Goal: Communication & Community: Answer question/provide support

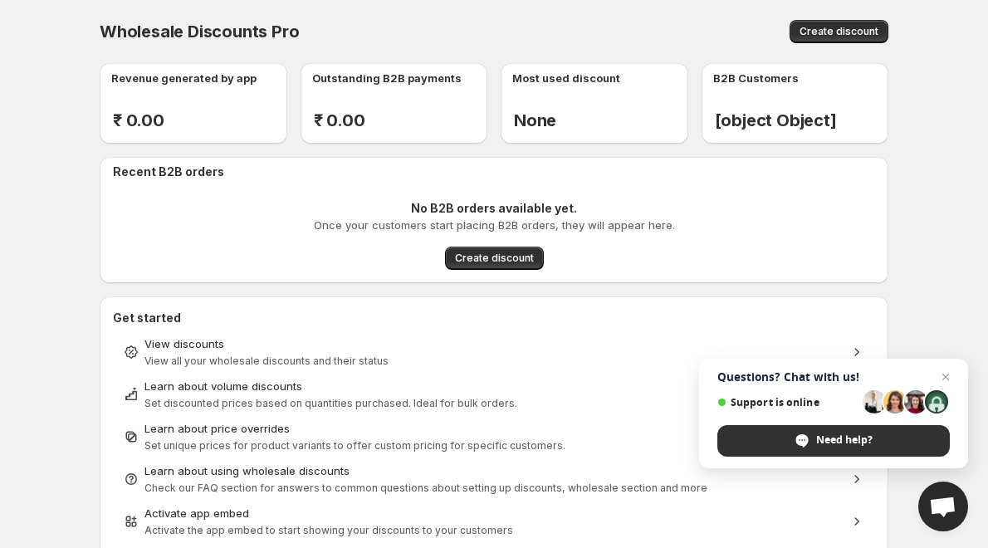
click at [811, 446] on div "Need help?" at bounding box center [834, 441] width 233 height 32
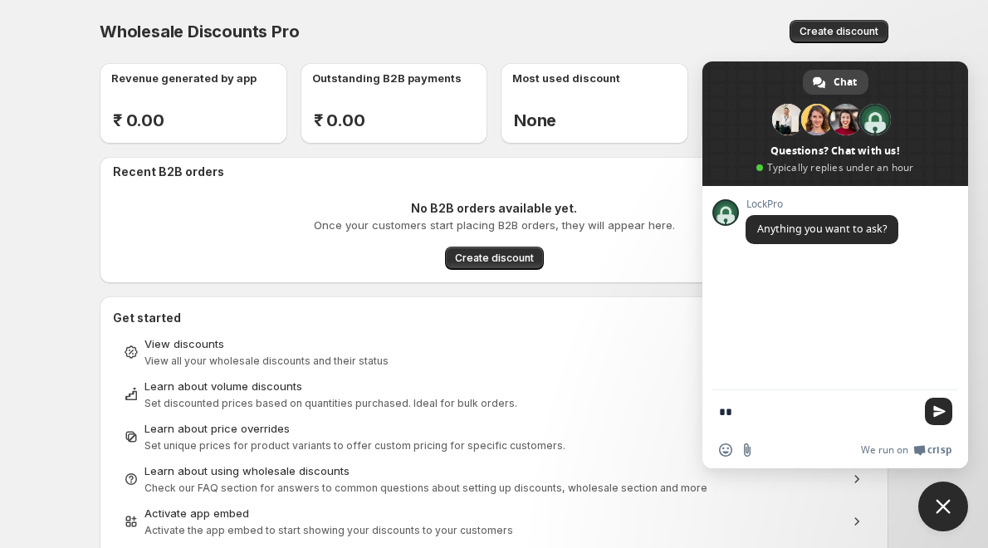
type textarea "***"
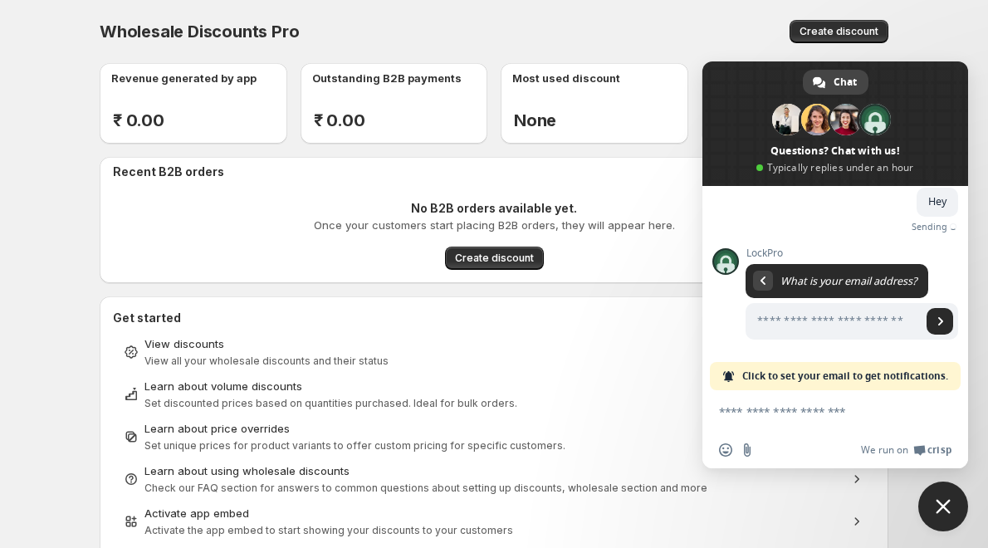
scroll to position [80, 0]
type input "**********"
click at [927, 322] on span "Send" at bounding box center [940, 321] width 27 height 27
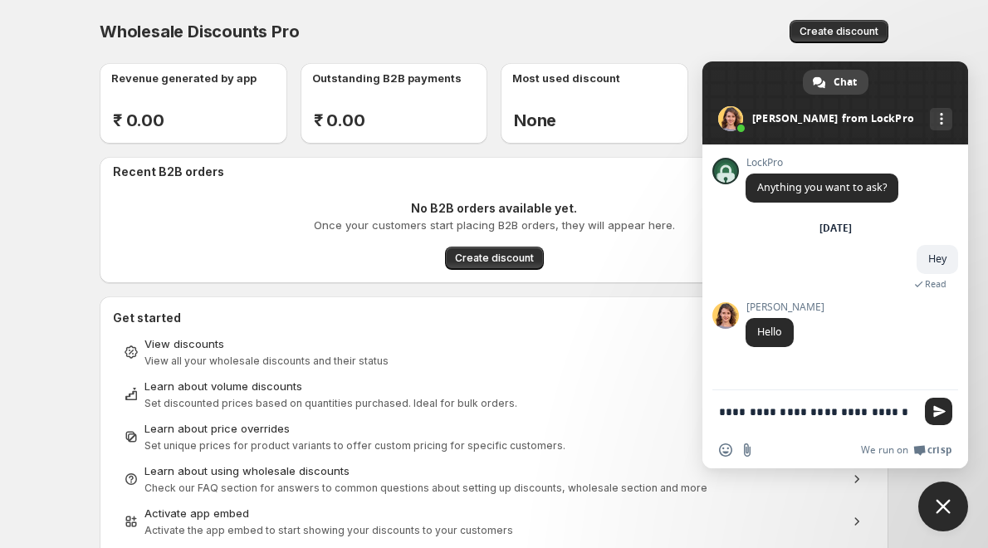
scroll to position [0, 0]
type textarea "**********"
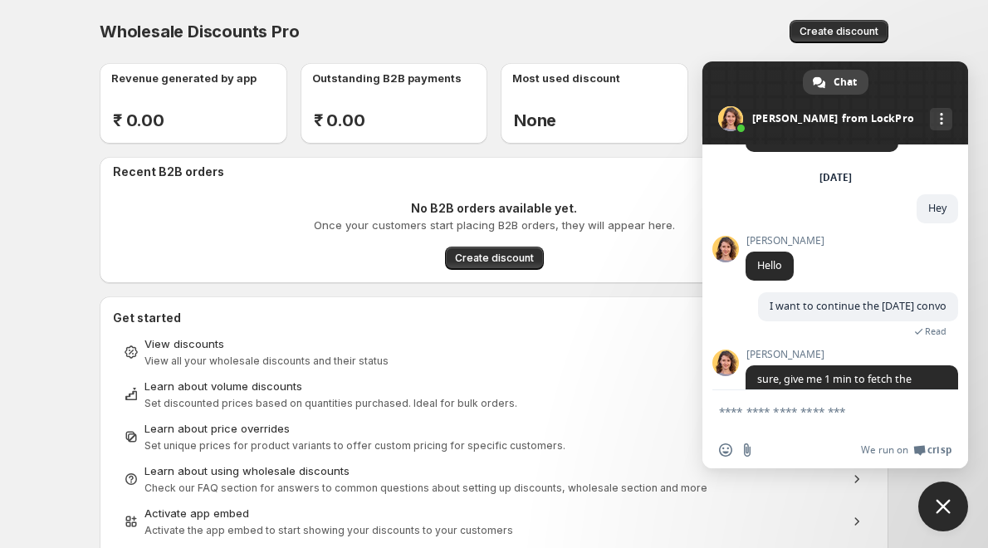
scroll to position [104, 0]
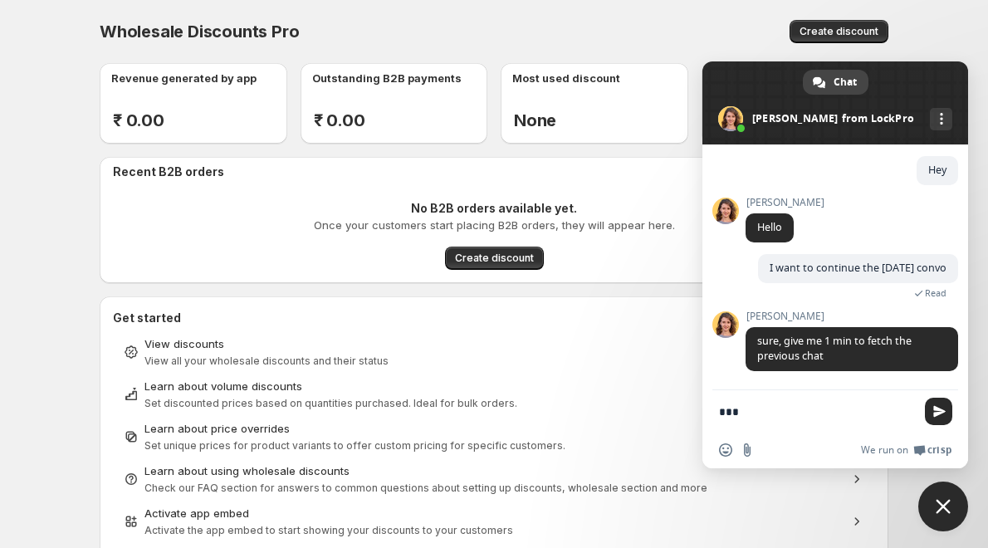
type textarea "****"
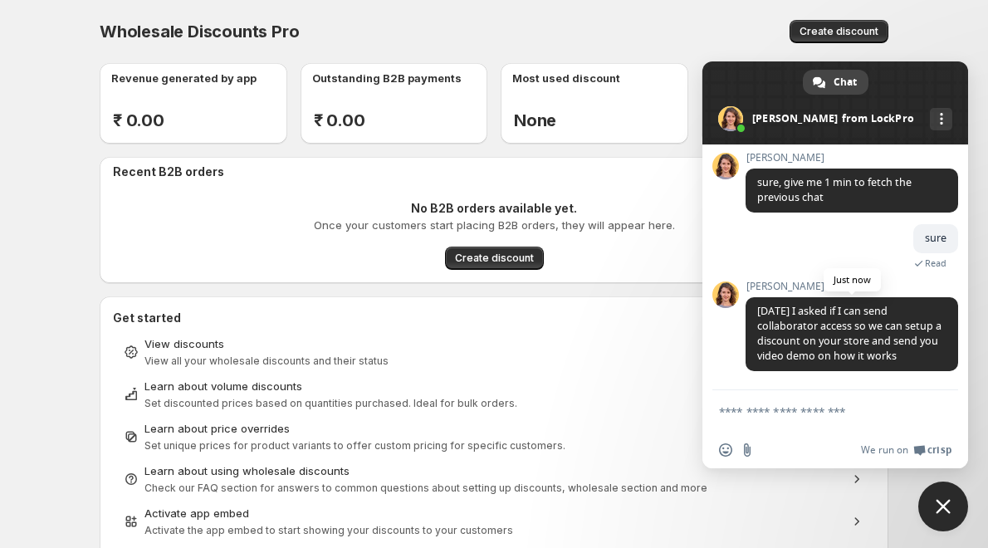
scroll to position [281, 0]
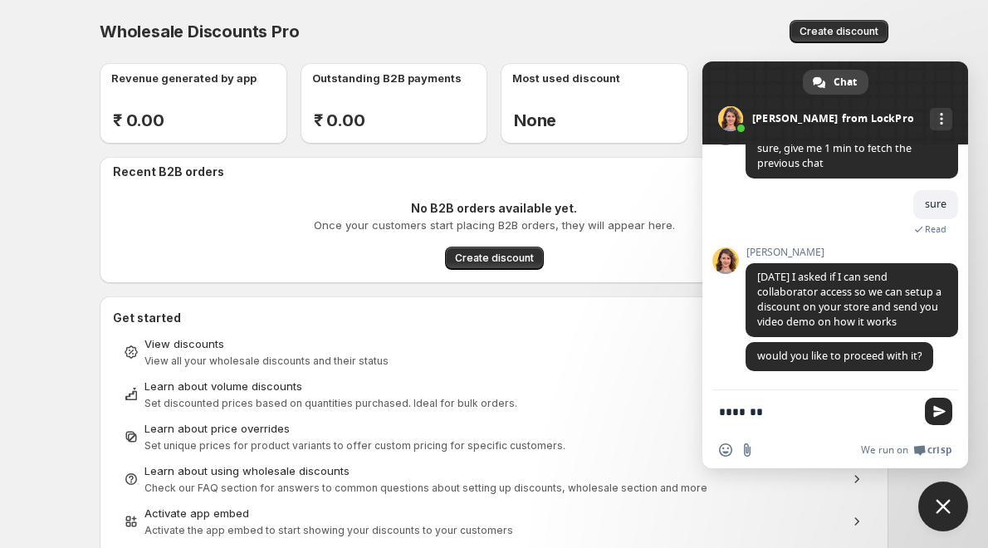
type textarea "********"
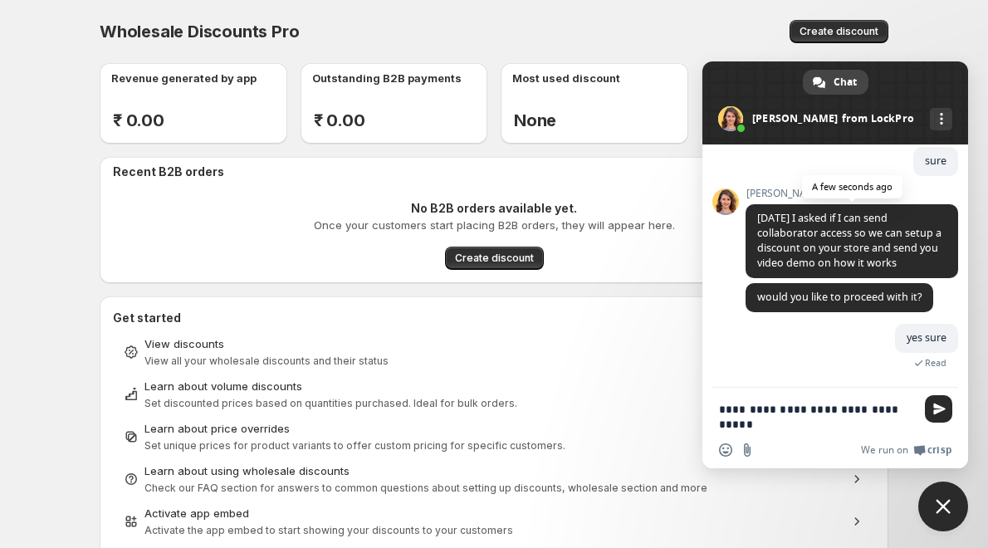
scroll to position [324, 0]
type textarea "**********"
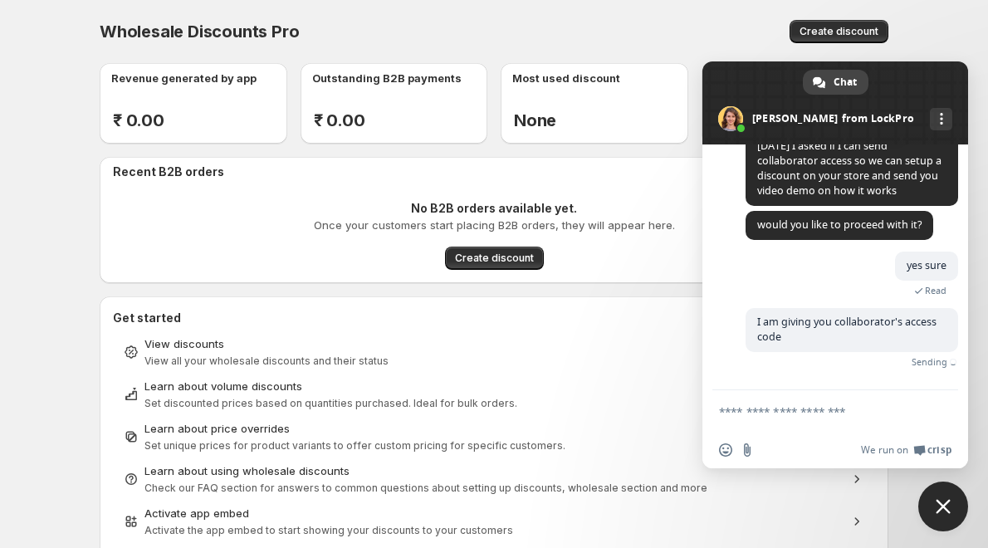
scroll to position [370, 0]
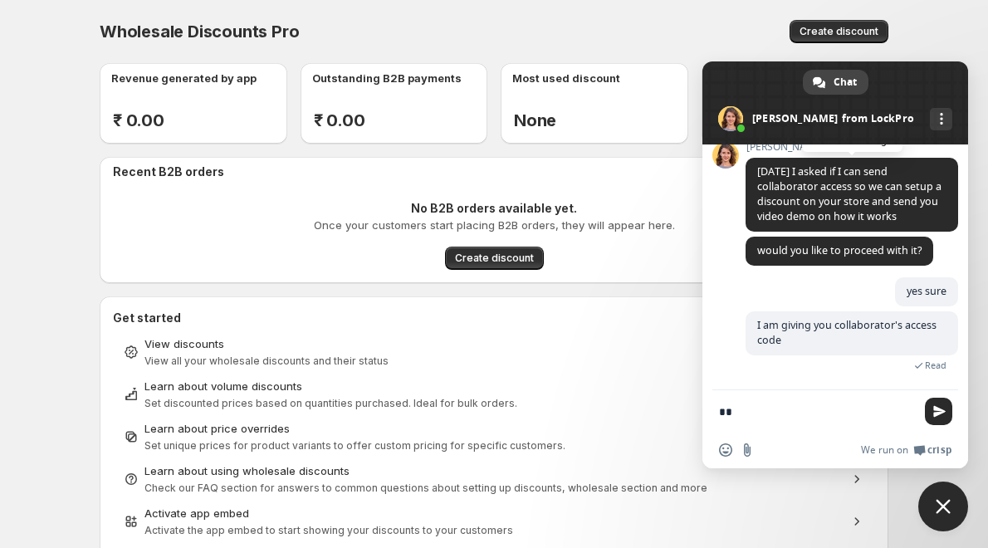
type textarea "*"
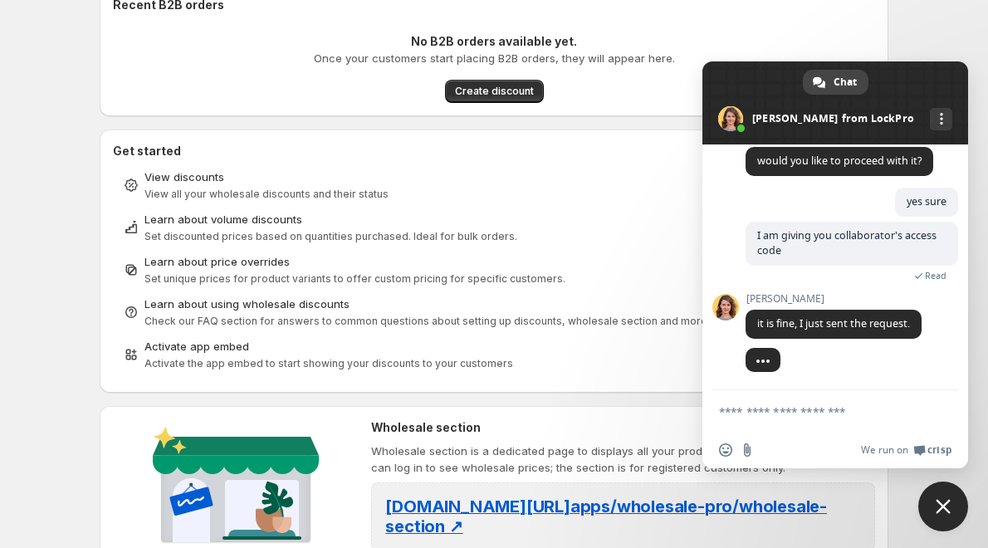
scroll to position [332, 0]
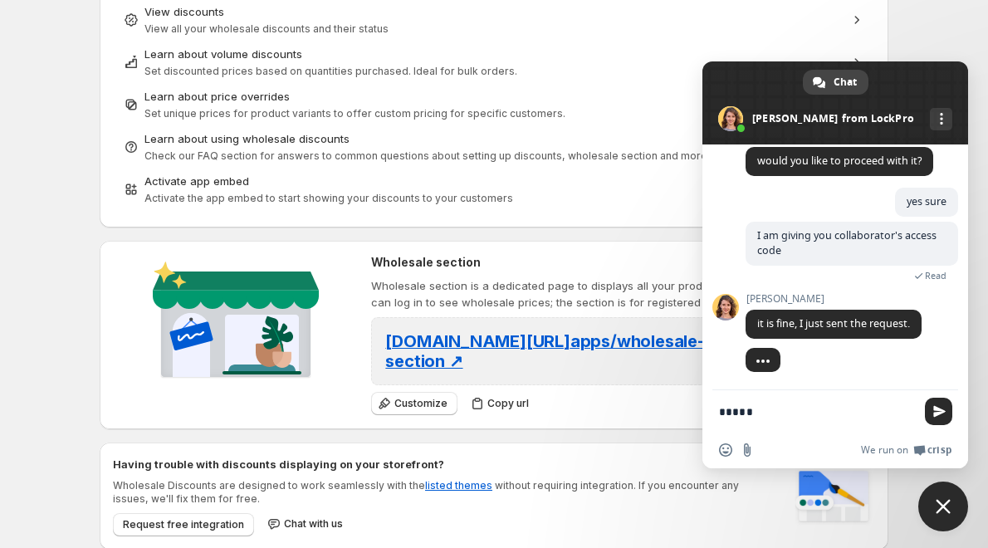
type textarea "******"
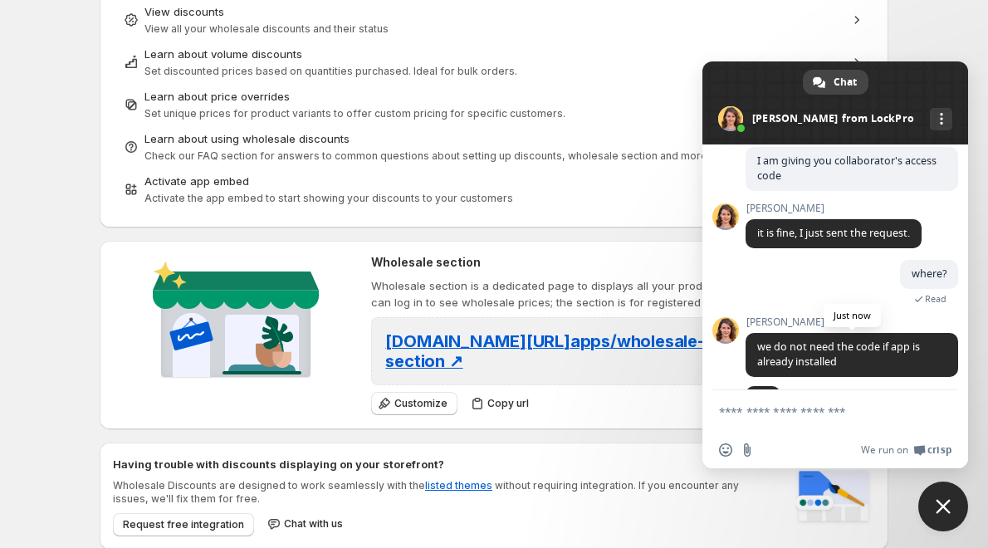
scroll to position [573, 0]
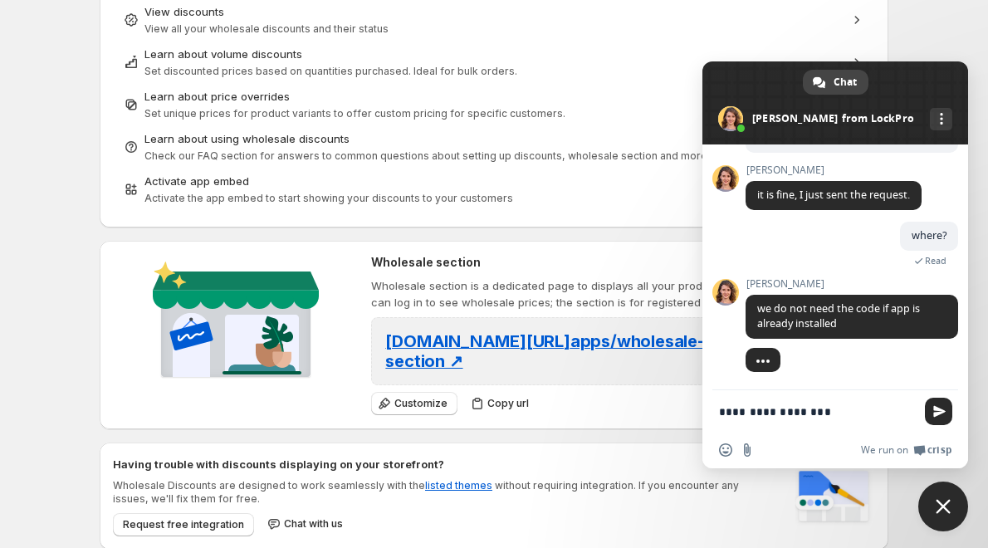
type textarea "**********"
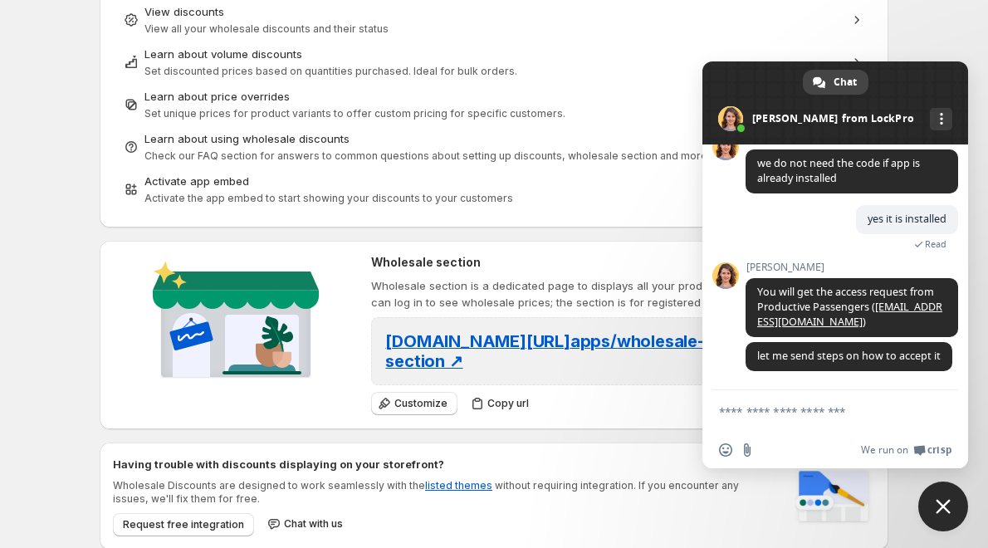
scroll to position [718, 0]
type textarea "*******"
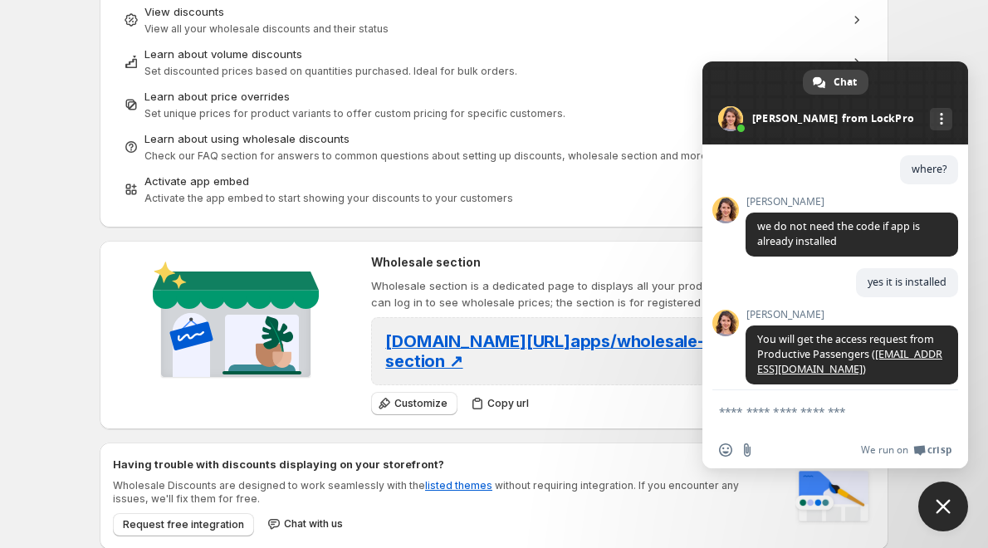
scroll to position [541, 0]
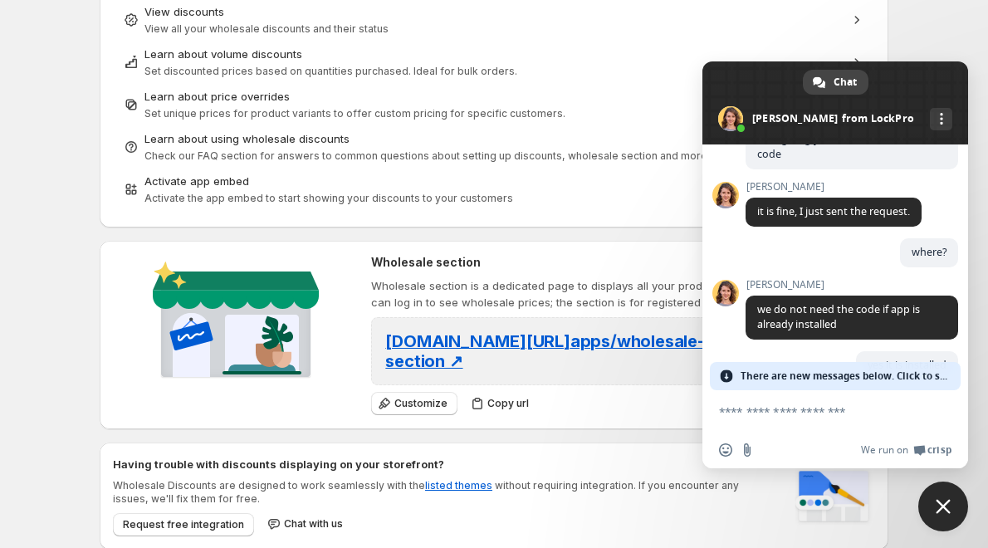
click at [871, 375] on span "There are new messages below. Click to see." at bounding box center [846, 376] width 211 height 28
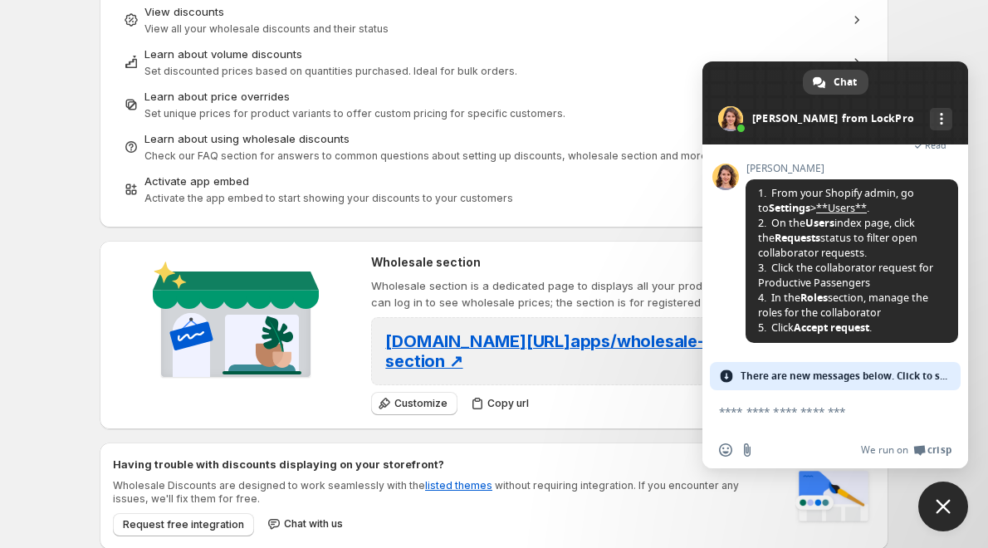
click at [760, 375] on span "There are new messages below. Click to see." at bounding box center [846, 376] width 211 height 28
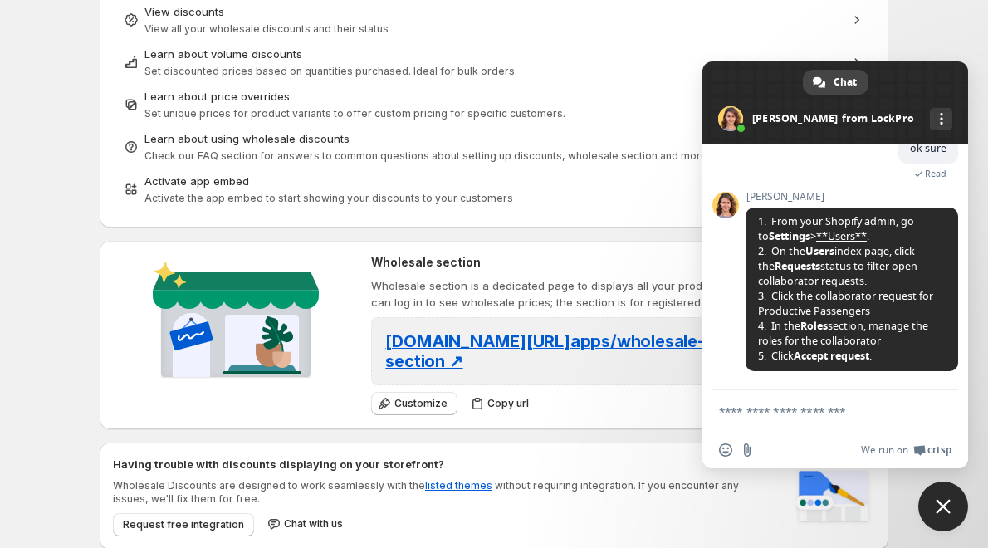
click at [743, 409] on textarea "Compose your message..." at bounding box center [817, 411] width 196 height 15
type textarea "*******"
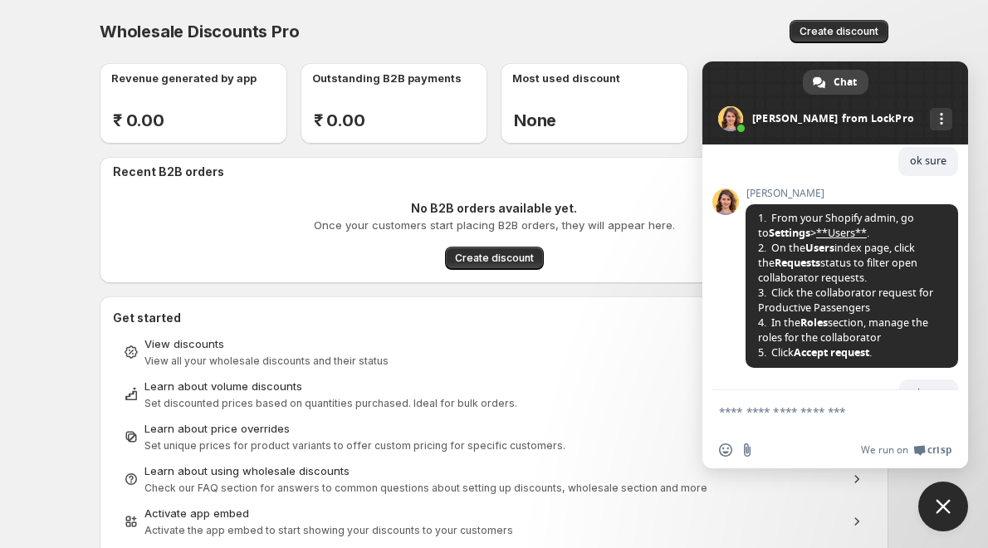
scroll to position [991, 0]
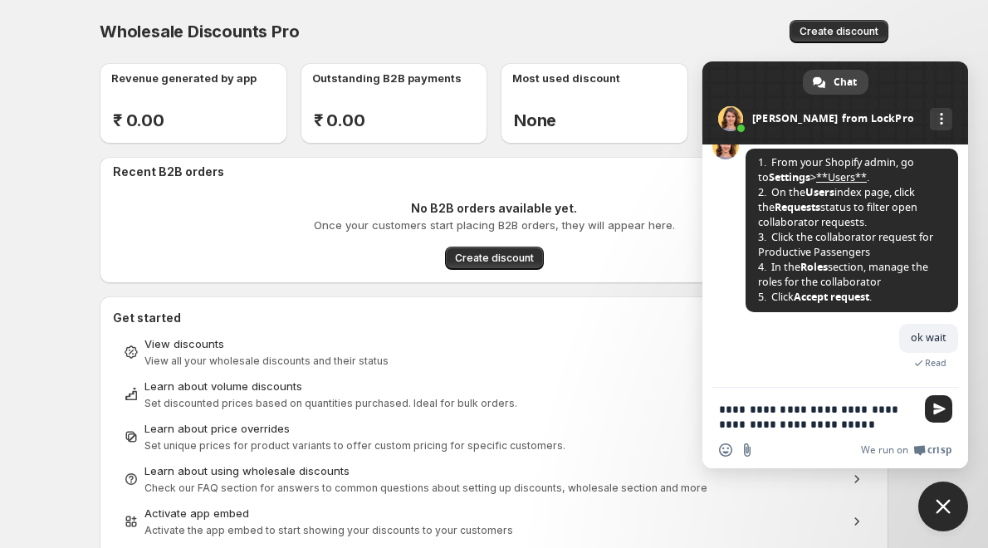
type textarea "**********"
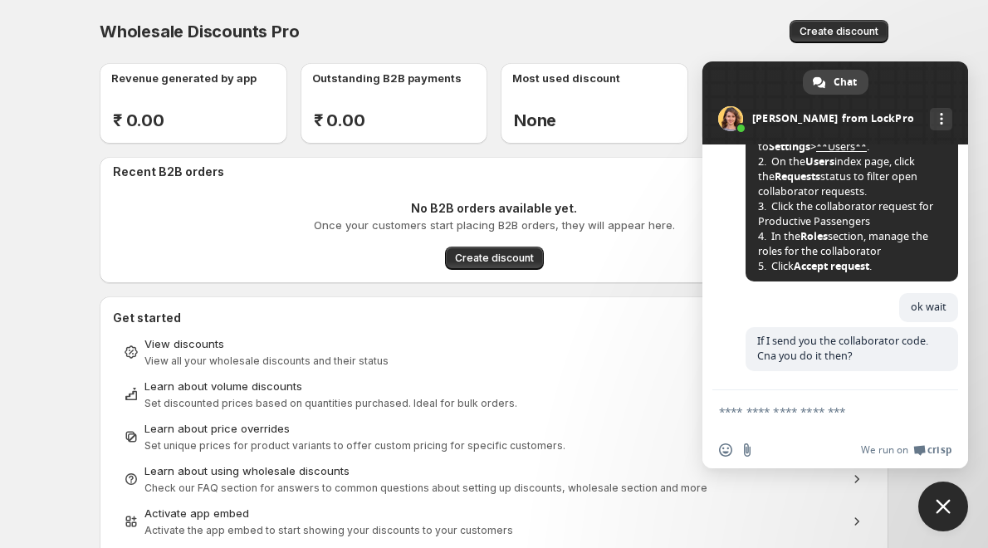
scroll to position [1024, 0]
type textarea "****"
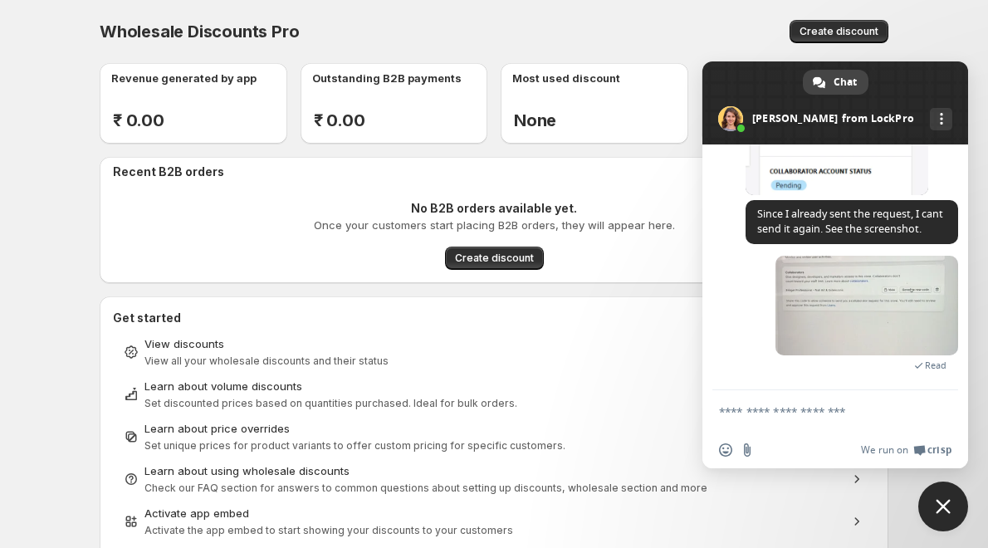
scroll to position [1211, 0]
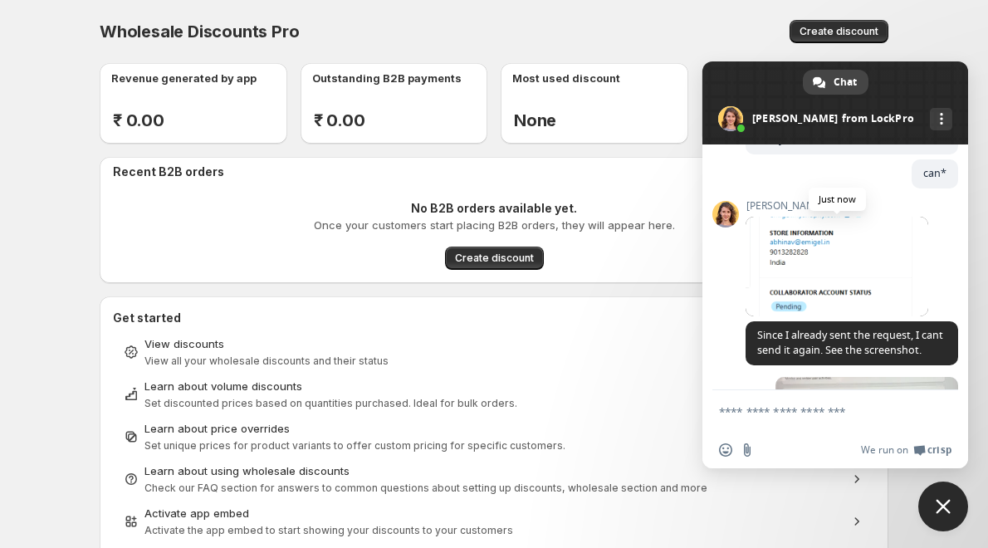
click at [780, 278] on span at bounding box center [837, 267] width 183 height 100
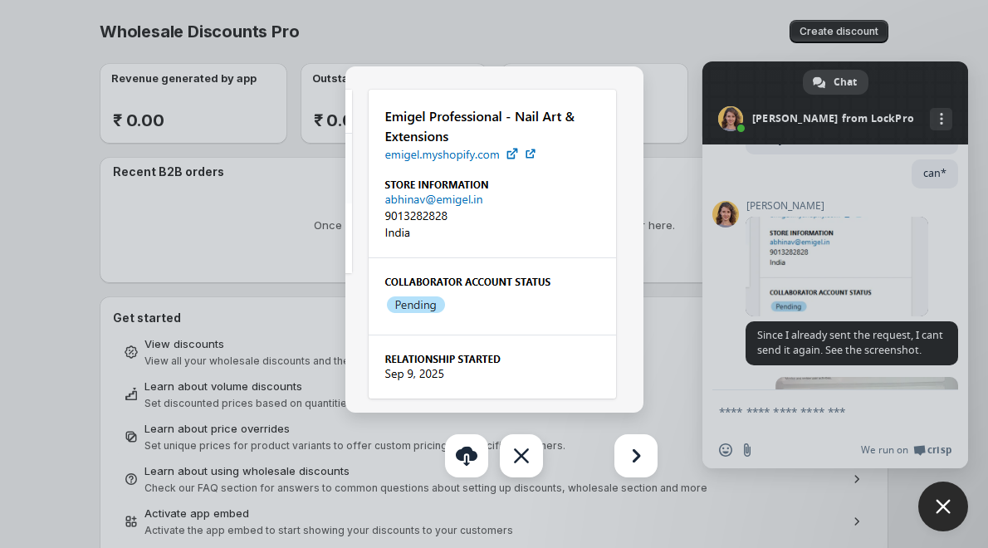
click at [509, 459] on div "Close" at bounding box center [521, 455] width 43 height 43
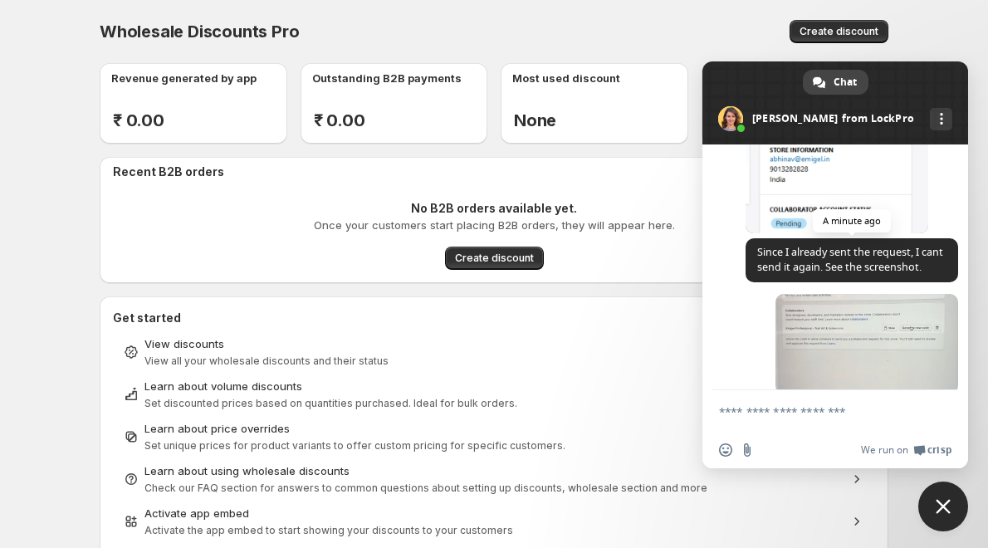
scroll to position [1377, 0]
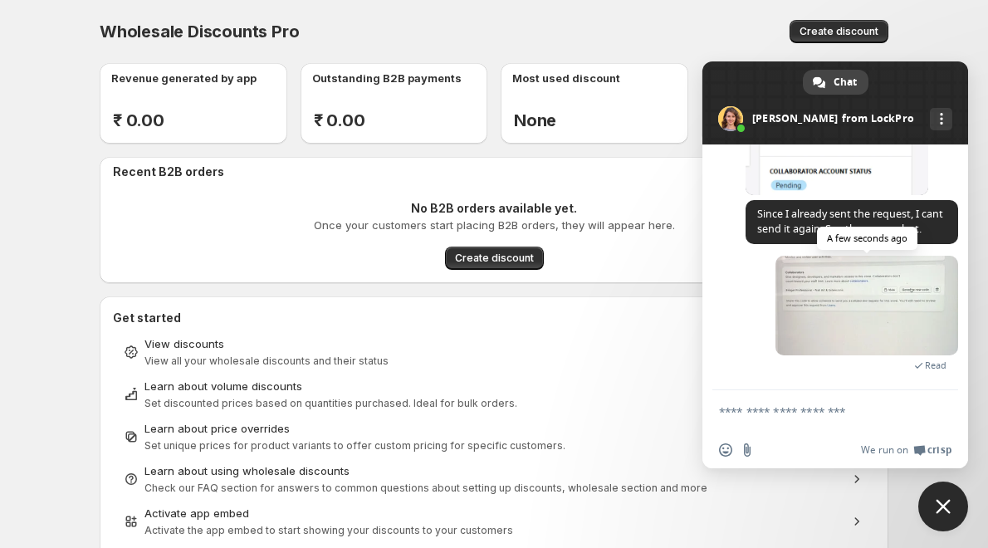
click at [805, 313] on span at bounding box center [867, 306] width 183 height 100
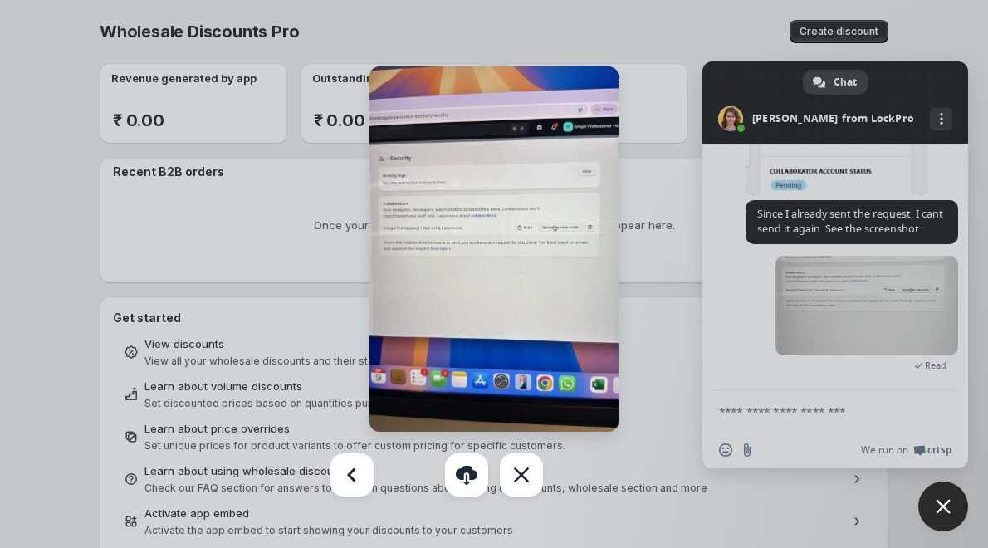
click at [614, 517] on div at bounding box center [494, 274] width 988 height 548
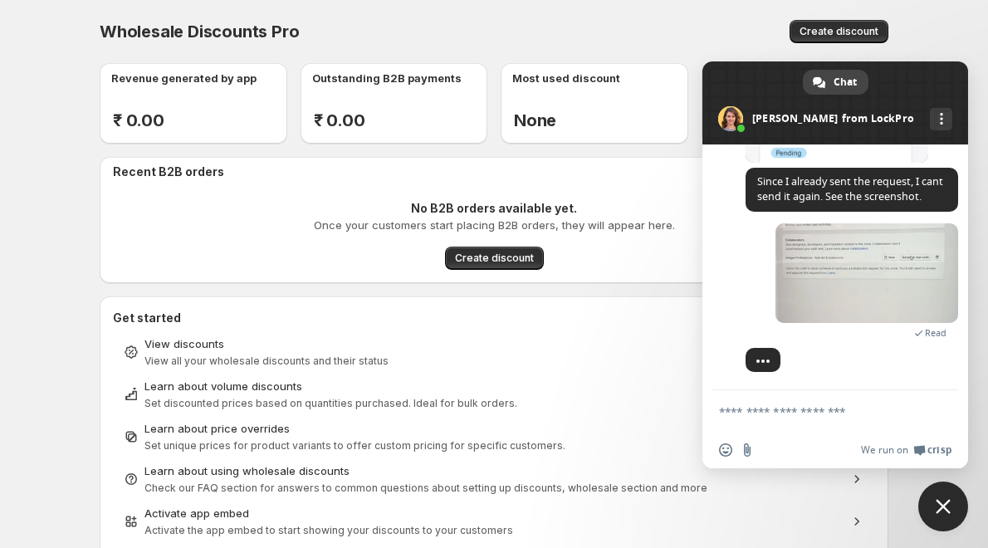
scroll to position [1409, 0]
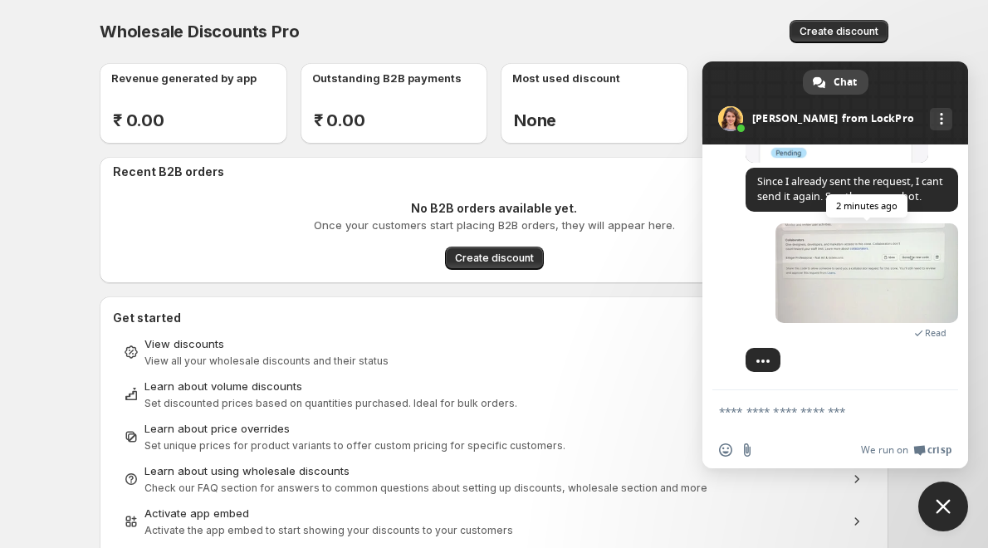
click at [879, 266] on span at bounding box center [867, 273] width 183 height 100
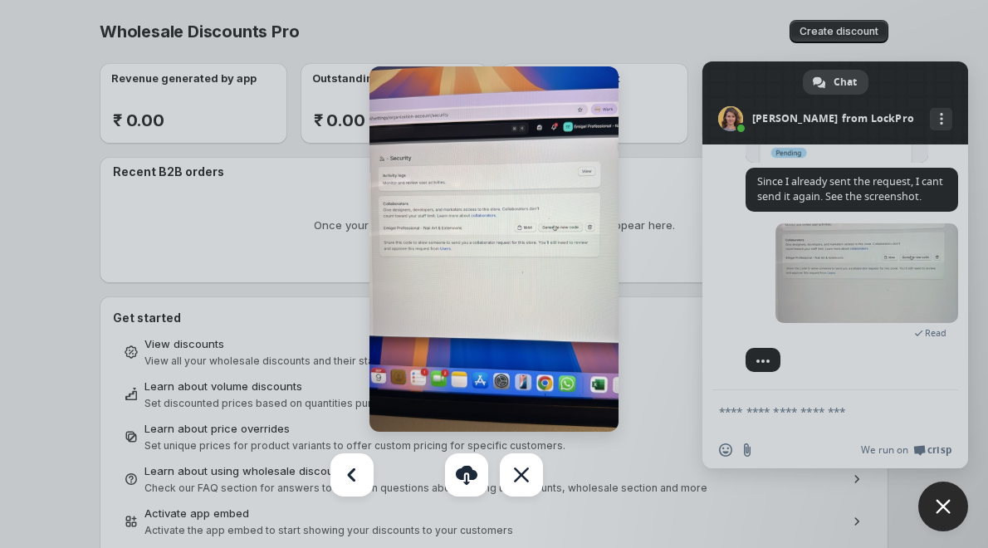
click at [796, 368] on div at bounding box center [494, 274] width 988 height 548
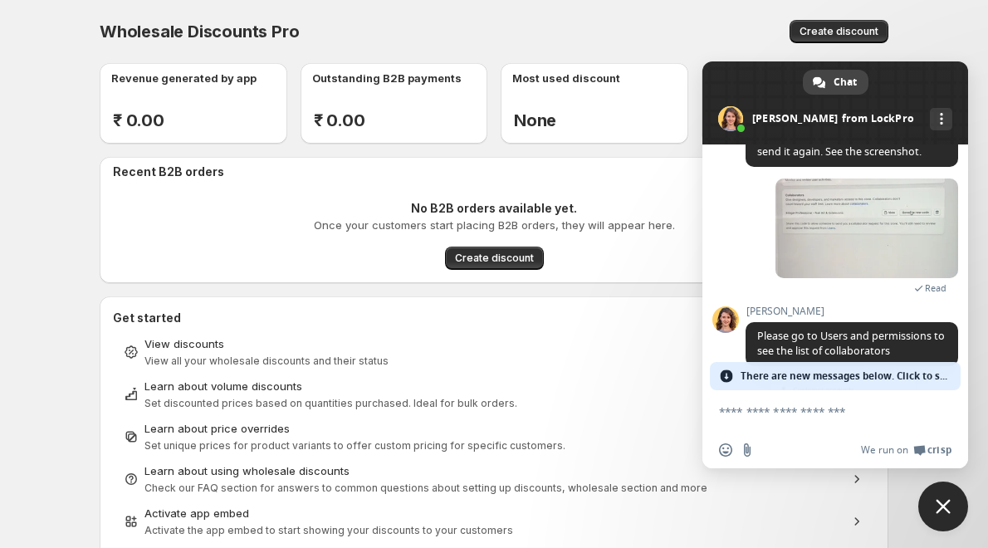
click at [811, 367] on span "There are new messages below. Click to see." at bounding box center [846, 376] width 211 height 28
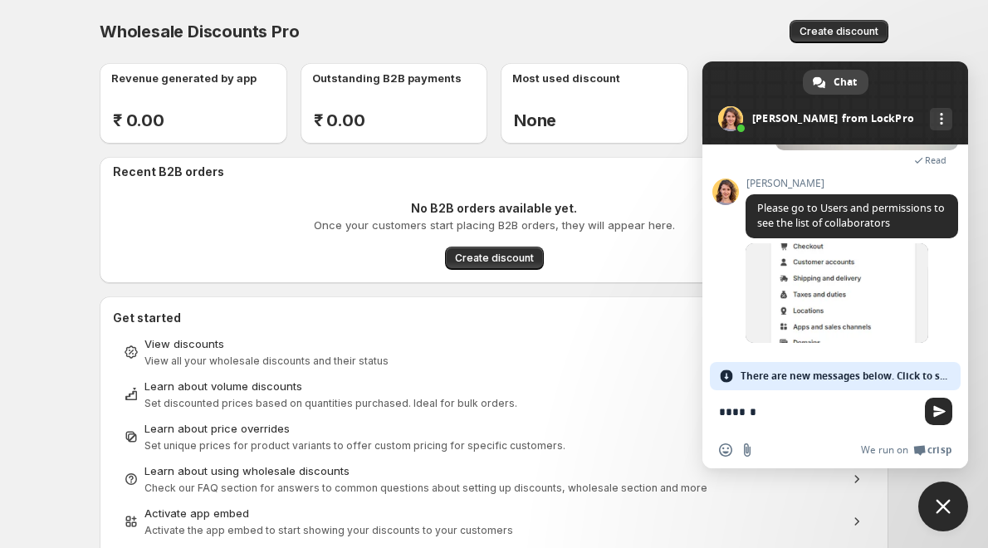
type textarea "*******"
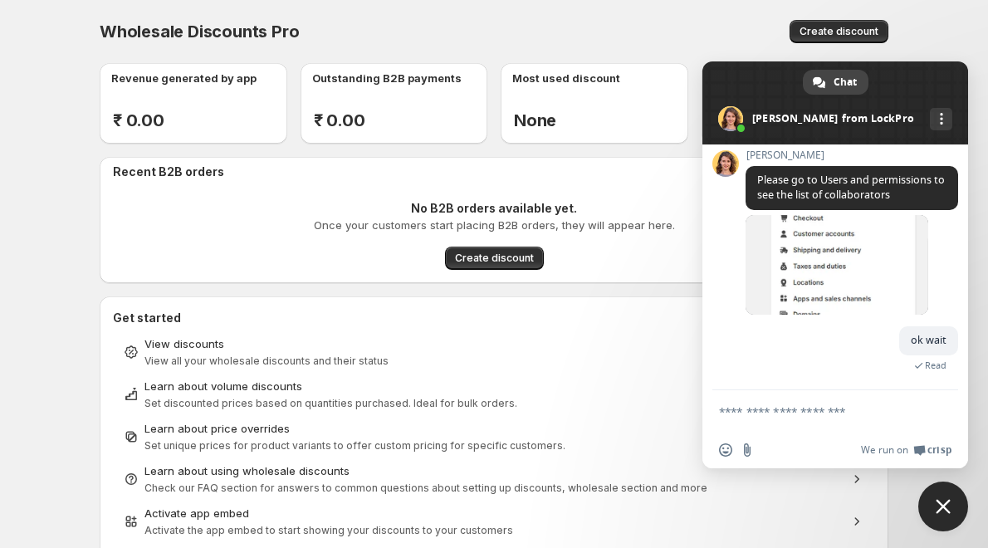
scroll to position [1594, 0]
click at [851, 262] on span at bounding box center [837, 265] width 183 height 100
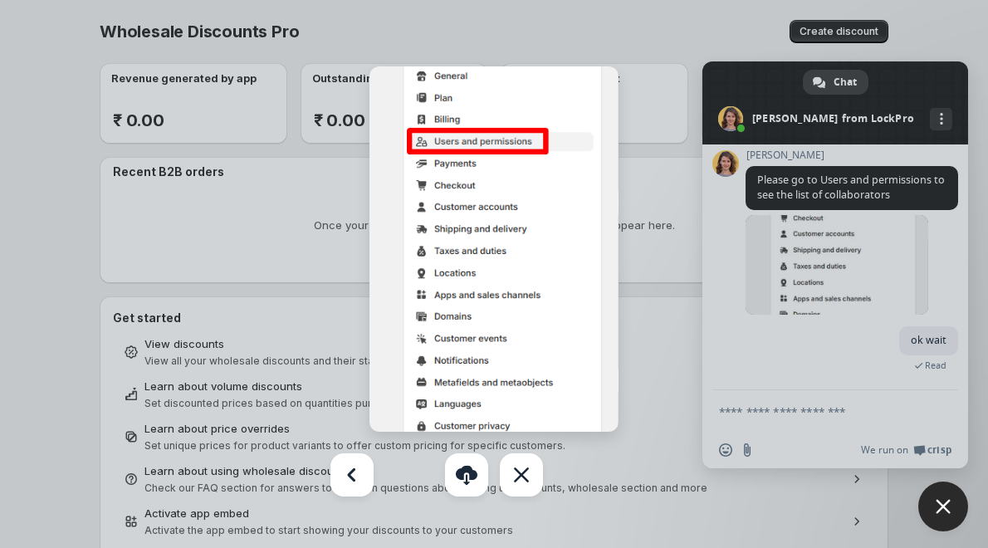
click at [660, 350] on div at bounding box center [494, 274] width 988 height 548
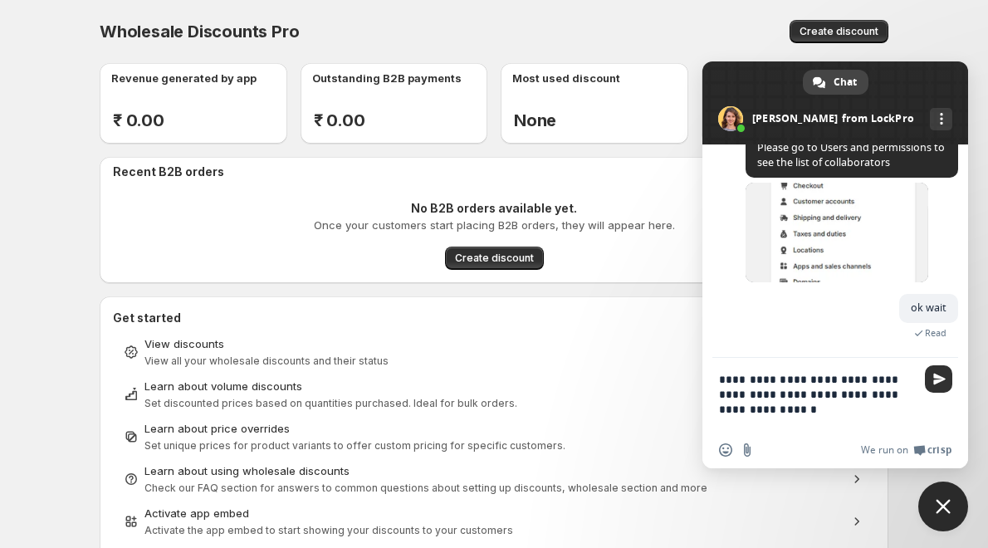
type textarea "**********"
click at [928, 379] on span "Send" at bounding box center [938, 378] width 27 height 27
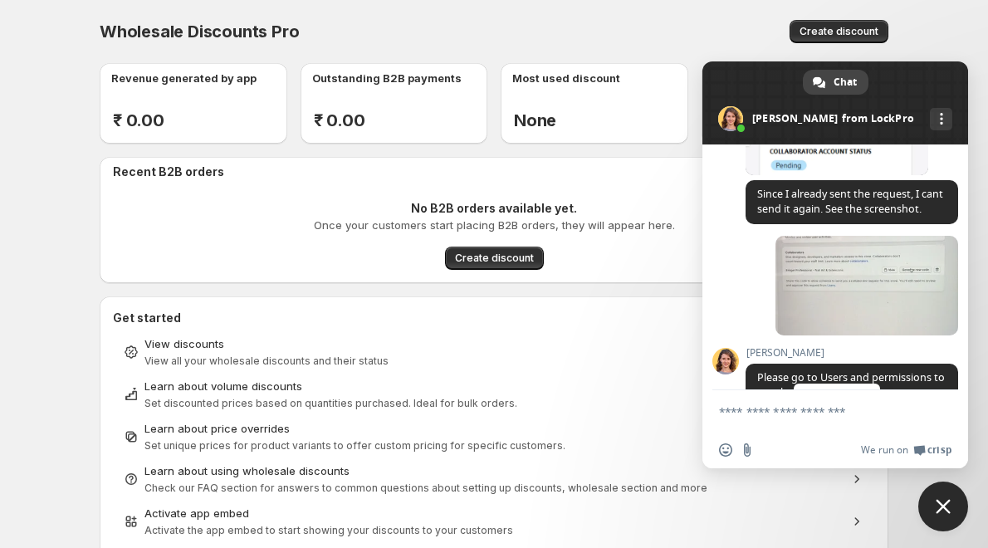
scroll to position [1643, 0]
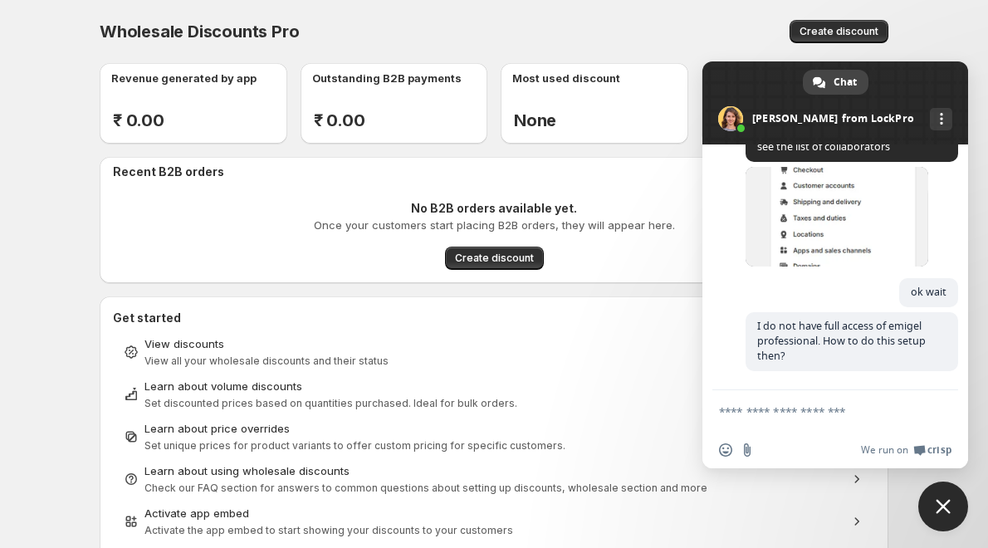
click at [746, 405] on textarea "Compose your message..." at bounding box center [817, 411] width 196 height 15
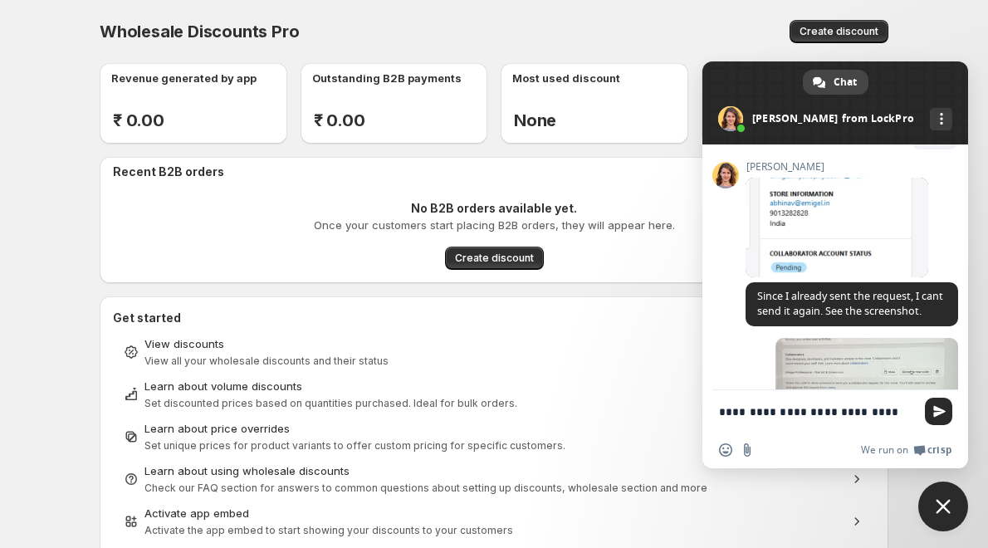
scroll to position [1333, 0]
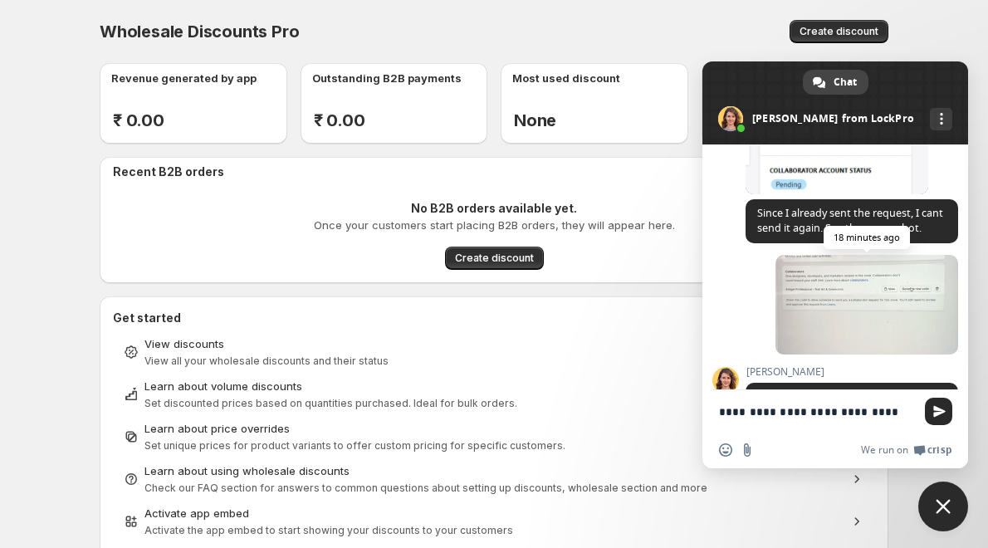
click at [890, 327] on span at bounding box center [867, 305] width 183 height 100
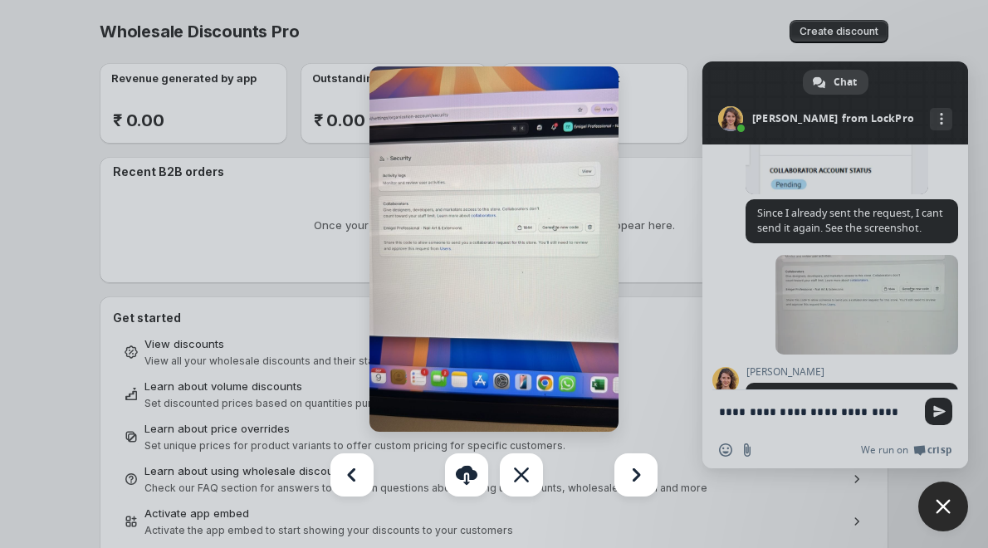
click at [739, 344] on div at bounding box center [494, 274] width 988 height 548
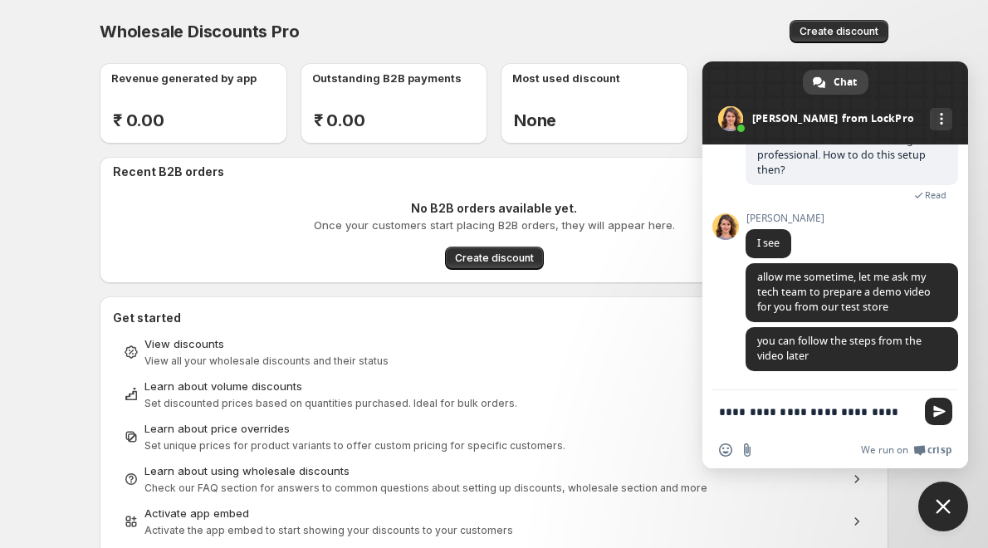
scroll to position [1829, 0]
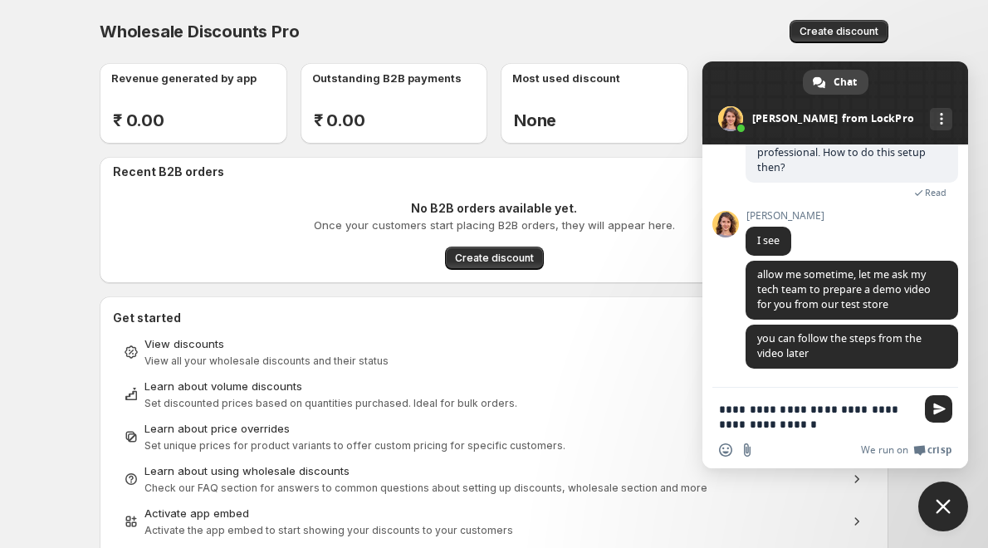
type textarea "**********"
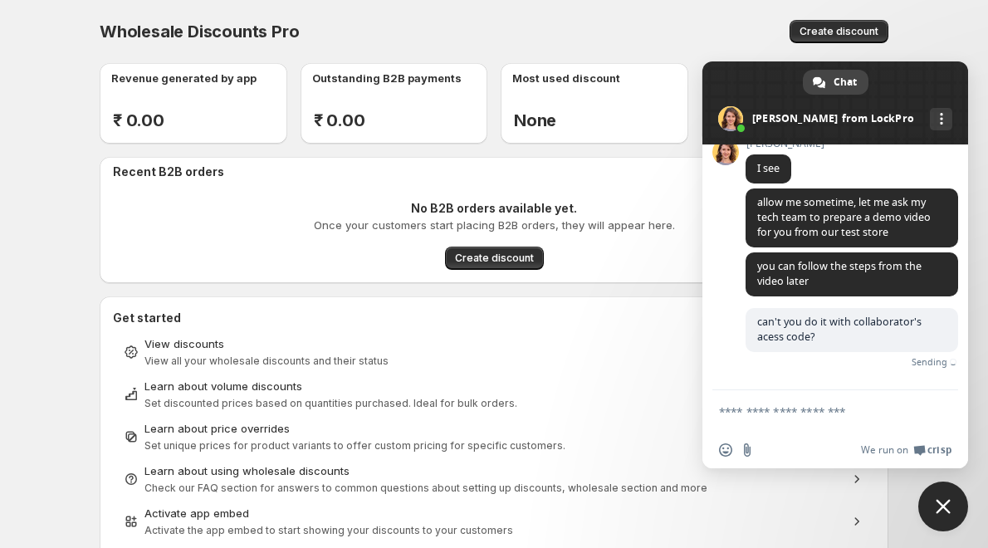
scroll to position [1884, 0]
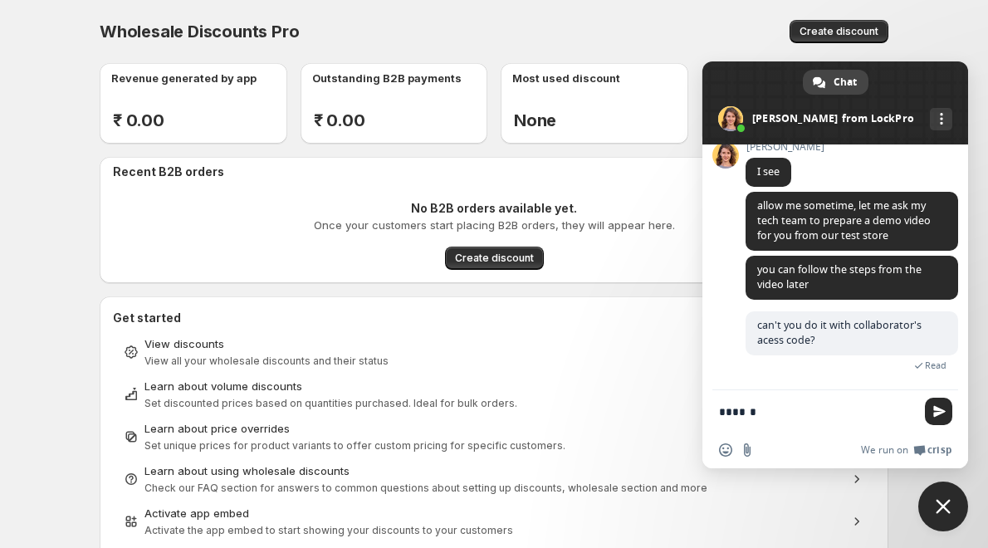
type textarea "*******"
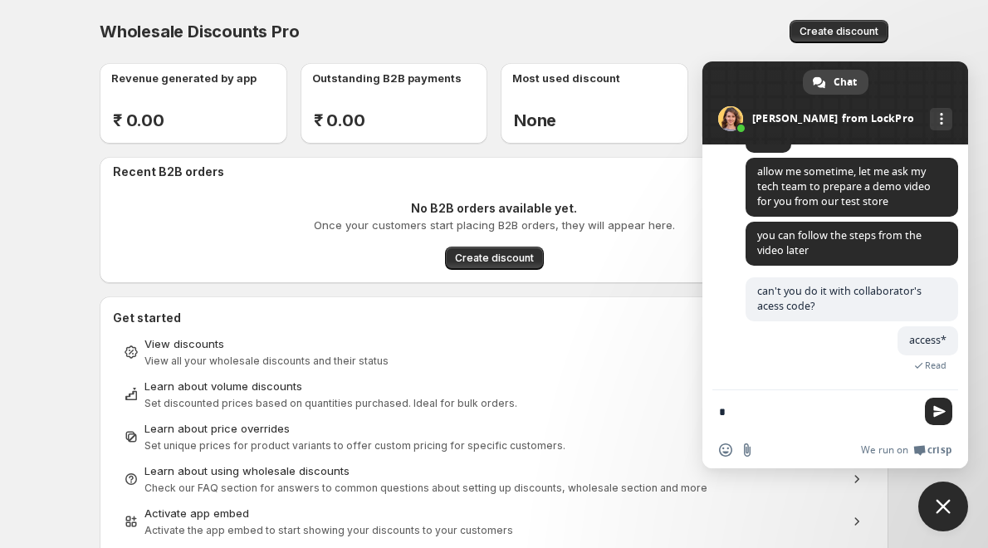
scroll to position [1918, 0]
type textarea "**********"
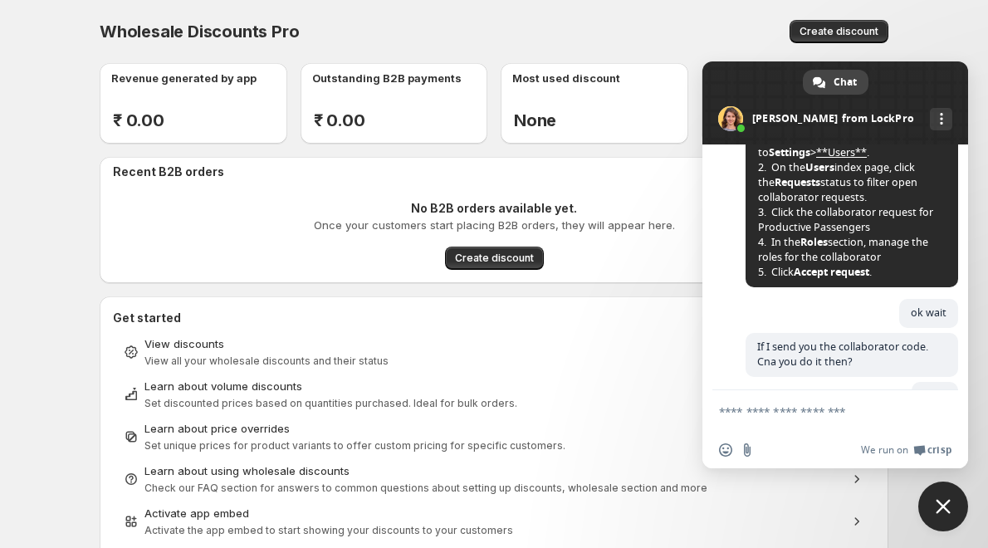
scroll to position [1237, 0]
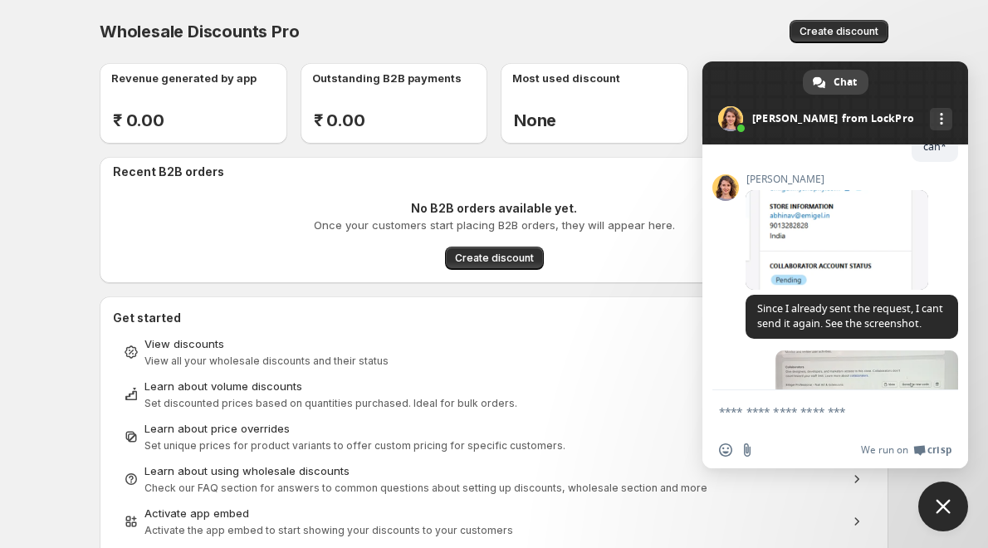
click at [775, 264] on span at bounding box center [837, 240] width 183 height 100
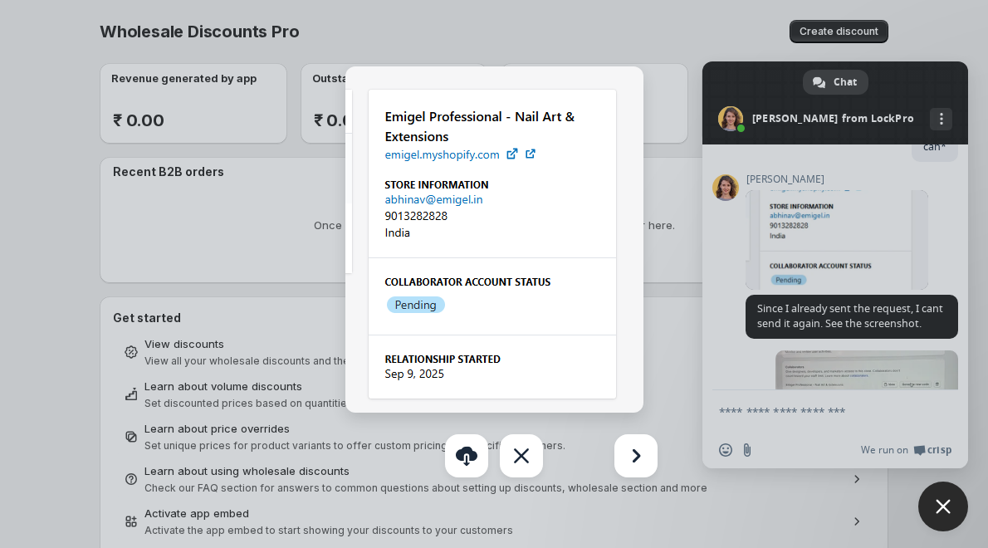
click at [708, 270] on div at bounding box center [494, 274] width 988 height 548
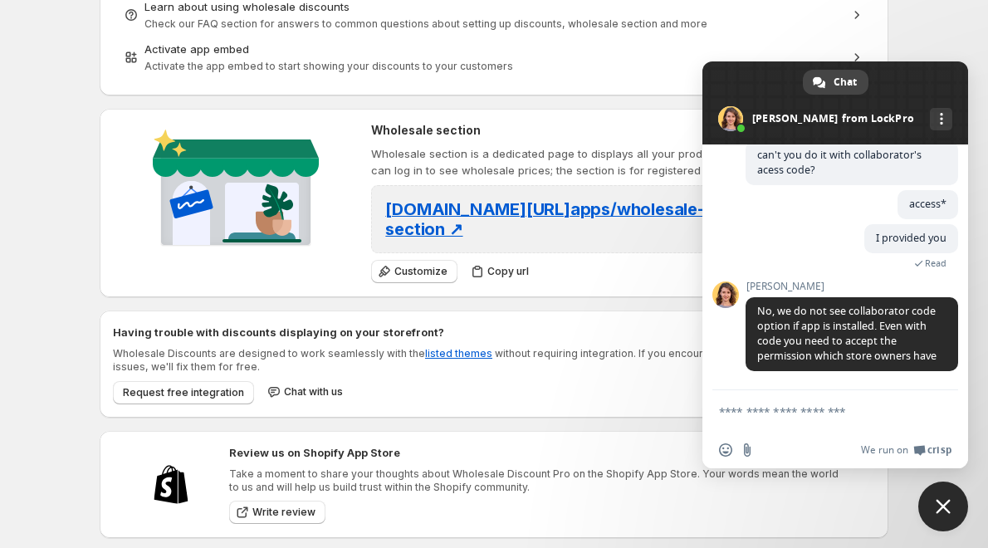
scroll to position [2069, 0]
drag, startPoint x: 763, startPoint y: 292, endPoint x: 877, endPoint y: 286, distance: 114.0
click at [877, 297] on span "No, we do not see collaborator code option if app is installed. Even with code …" at bounding box center [852, 334] width 213 height 74
drag, startPoint x: 894, startPoint y: 316, endPoint x: 926, endPoint y: 314, distance: 31.7
click at [926, 314] on span "No, we do not see collaborator code option if app is installed. Even with code …" at bounding box center [846, 333] width 179 height 59
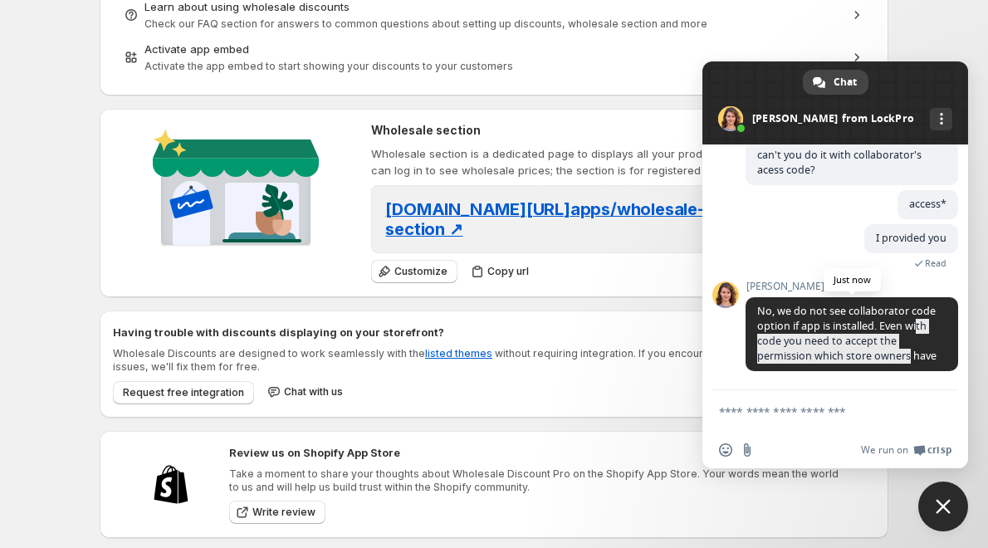
drag, startPoint x: 768, startPoint y: 333, endPoint x: 914, endPoint y: 337, distance: 146.2
click at [913, 336] on span "No, we do not see collaborator code option if app is installed. Even with code …" at bounding box center [852, 334] width 213 height 74
click at [839, 350] on span "No, we do not see collaborator code option if app is installed. Even with code …" at bounding box center [852, 334] width 213 height 74
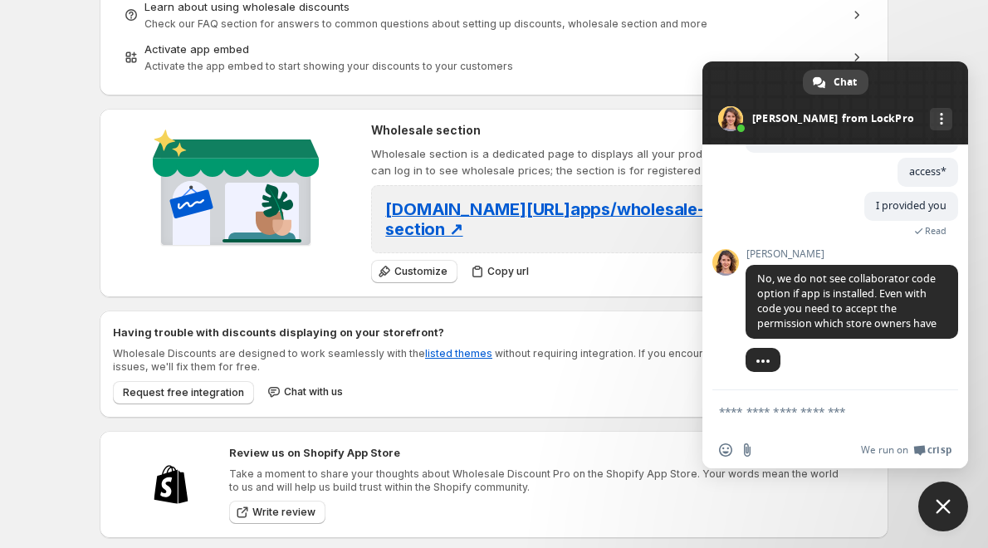
scroll to position [2102, 0]
click at [797, 413] on textarea "Compose your message..." at bounding box center [817, 411] width 196 height 15
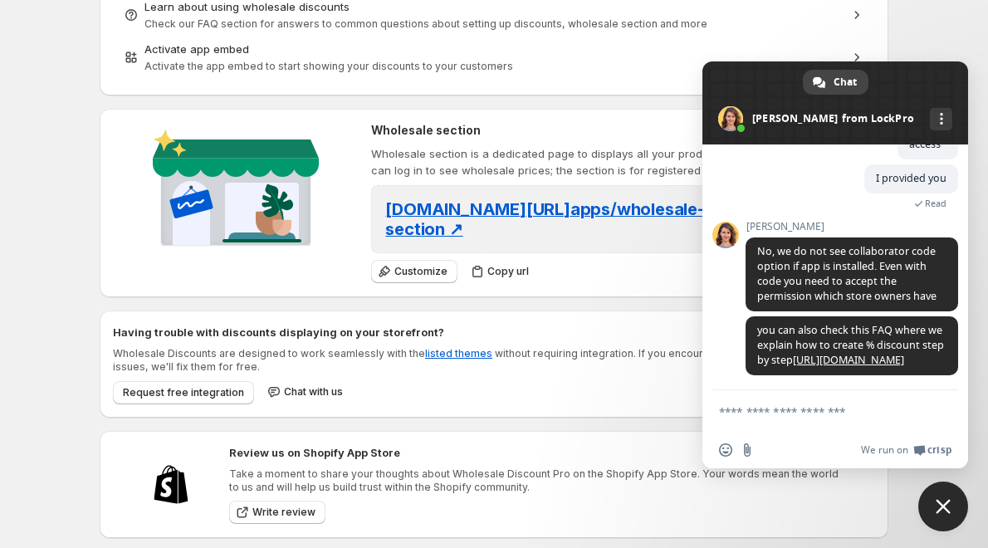
scroll to position [2178, 0]
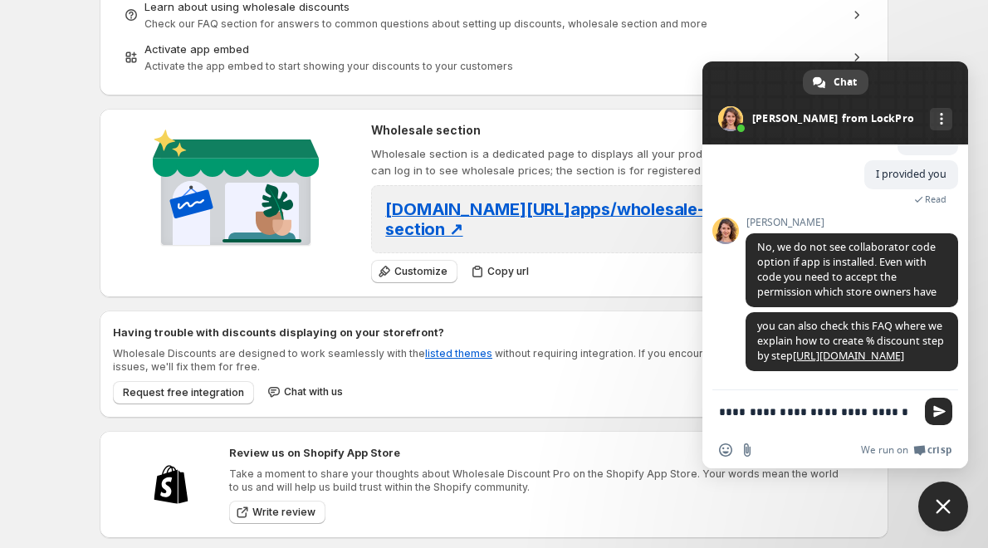
type textarea "**********"
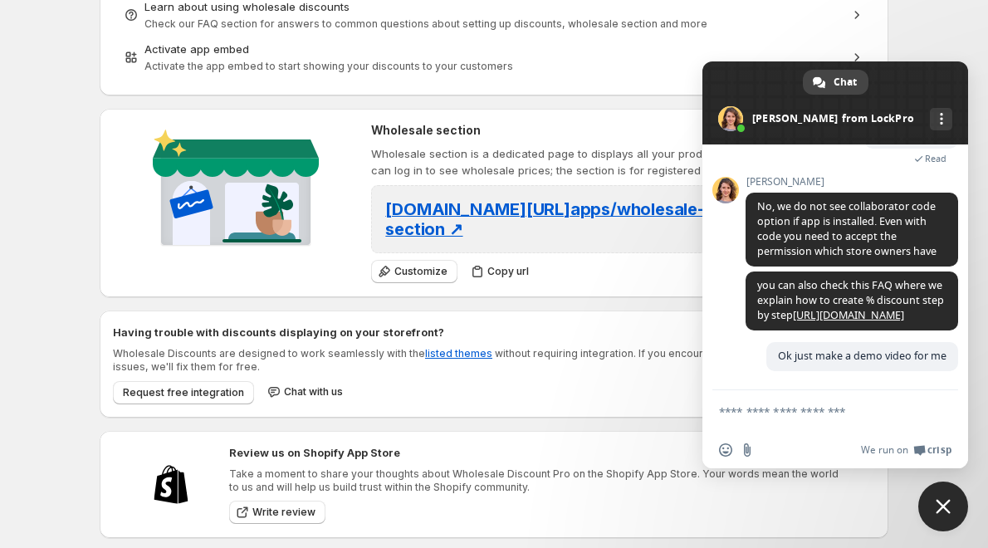
scroll to position [2219, 0]
drag, startPoint x: 754, startPoint y: 233, endPoint x: 820, endPoint y: 313, distance: 104.4
click at [820, 313] on span "you can also check this FAQ where we explain how to create % discount step by s…" at bounding box center [852, 301] width 213 height 59
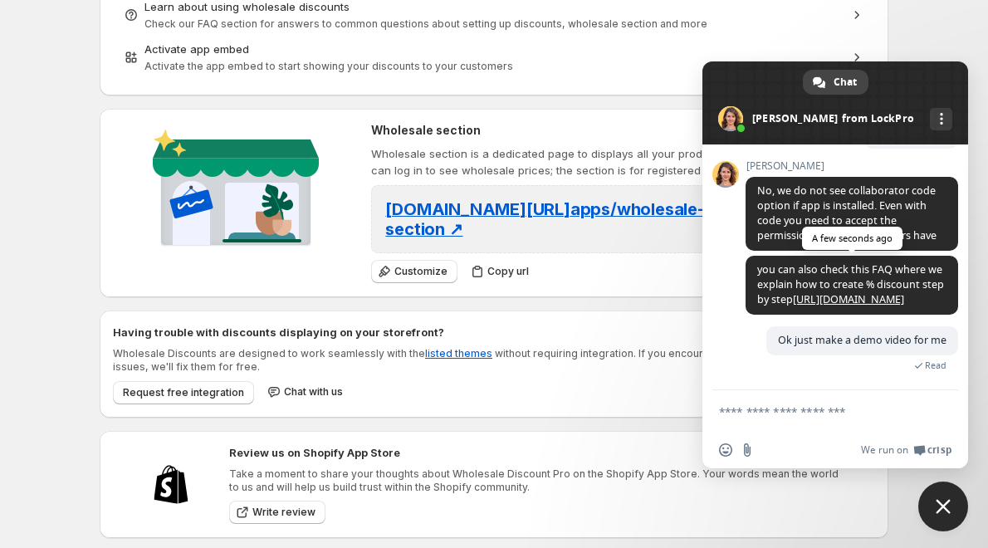
copy span "you can also check this FAQ where we explain how to create % discount step by s…"
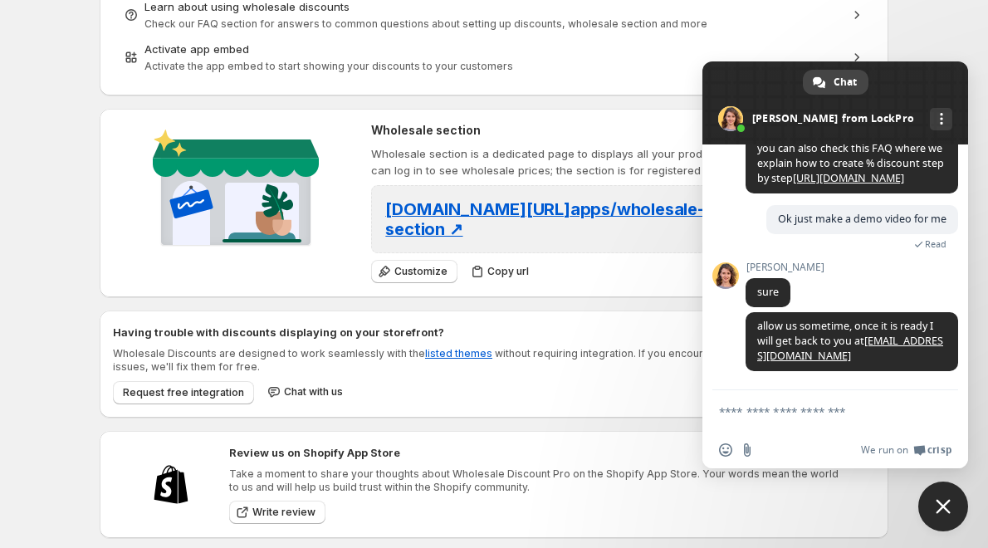
scroll to position [2340, 0]
click at [741, 421] on form at bounding box center [817, 412] width 196 height 45
click at [741, 414] on textarea "Compose your message..." at bounding box center [817, 411] width 196 height 15
type textarea "*********"
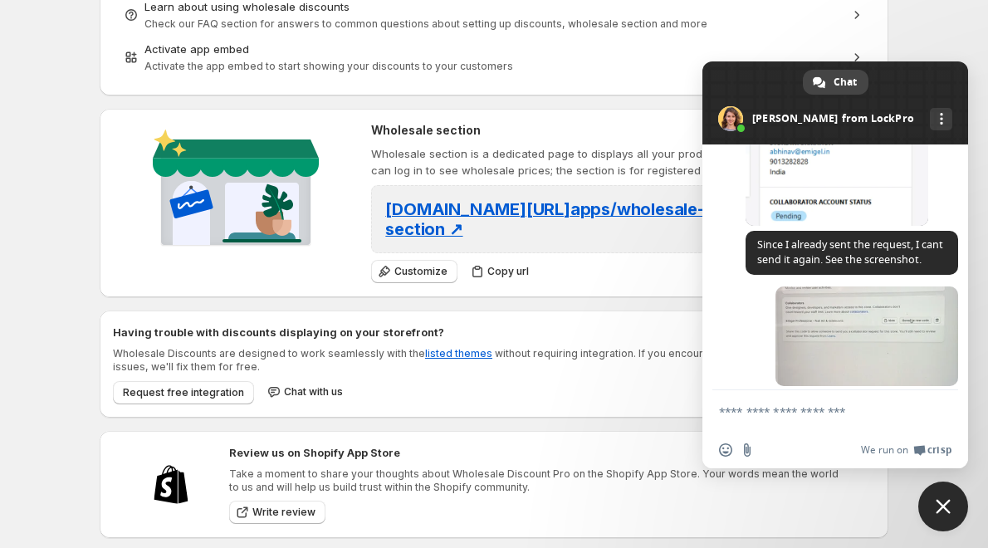
scroll to position [1052, 0]
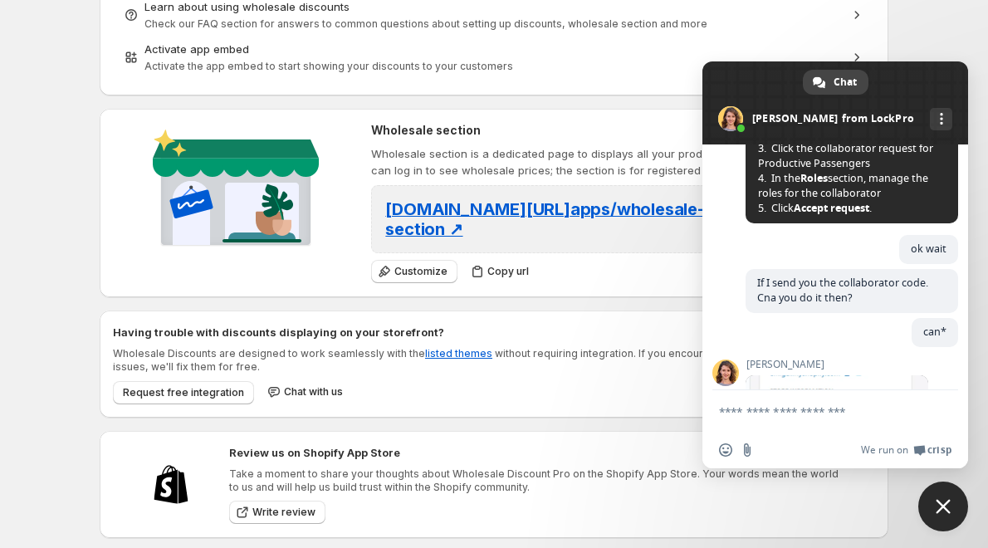
click at [919, 105] on span at bounding box center [836, 102] width 266 height 83
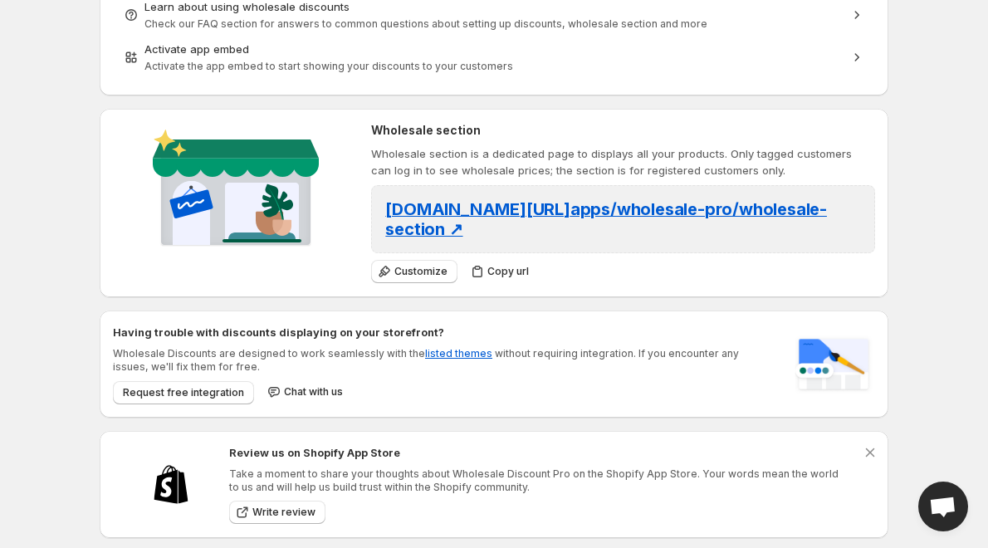
click at [934, 512] on span "Open chat" at bounding box center [942, 508] width 27 height 23
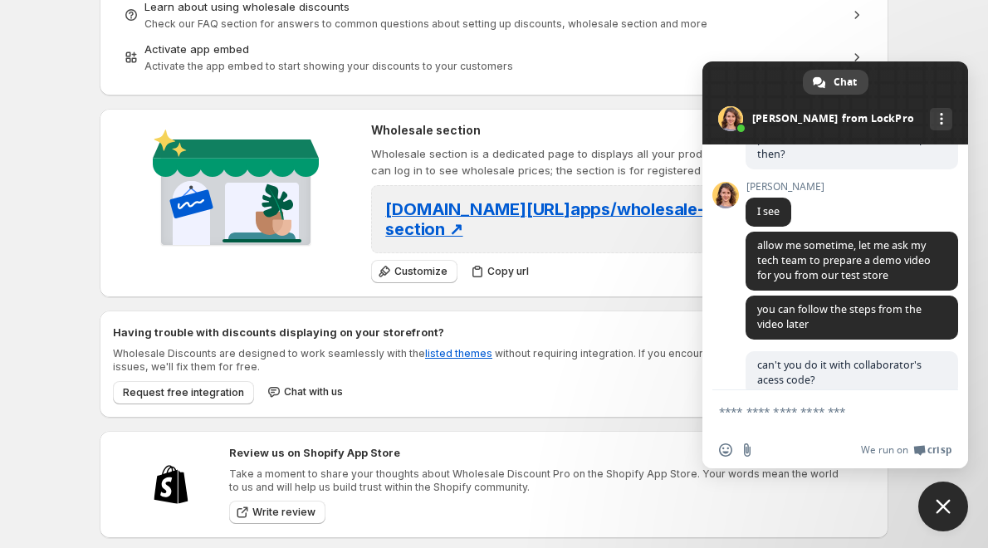
scroll to position [1883, 0]
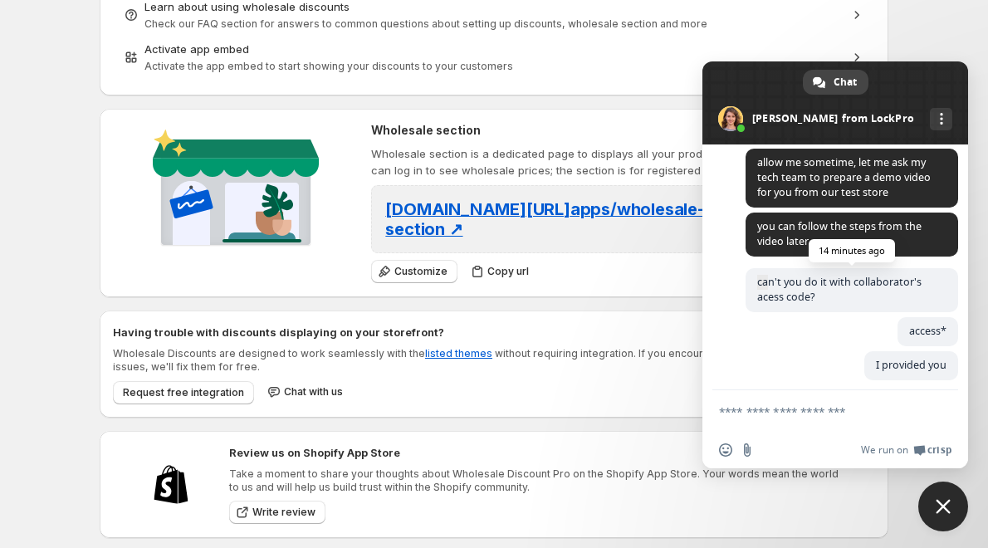
drag, startPoint x: 753, startPoint y: 320, endPoint x: 774, endPoint y: 325, distance: 21.4
click at [774, 312] on span "can't you do it with collaborator's acess code?" at bounding box center [852, 290] width 213 height 44
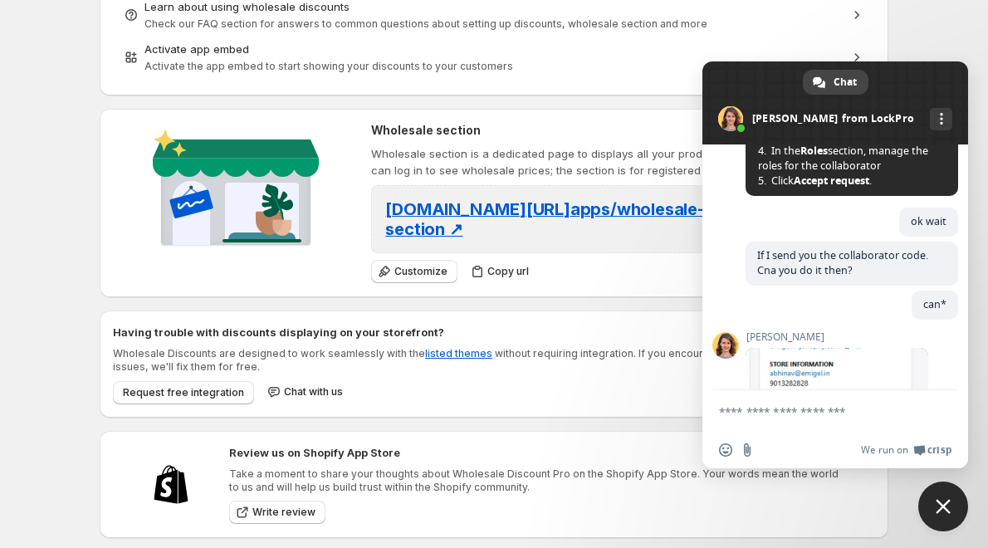
scroll to position [1246, 0]
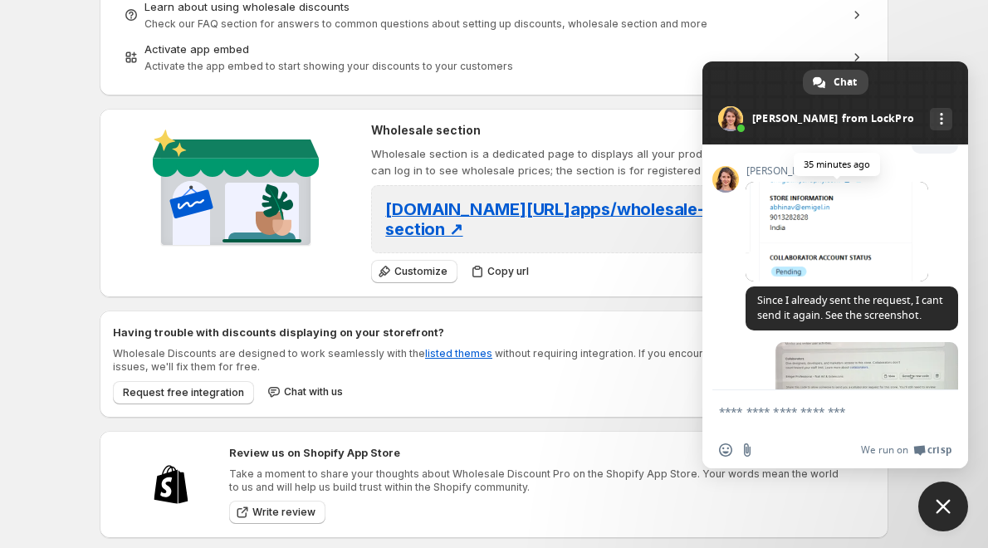
click at [876, 268] on span at bounding box center [837, 232] width 183 height 100
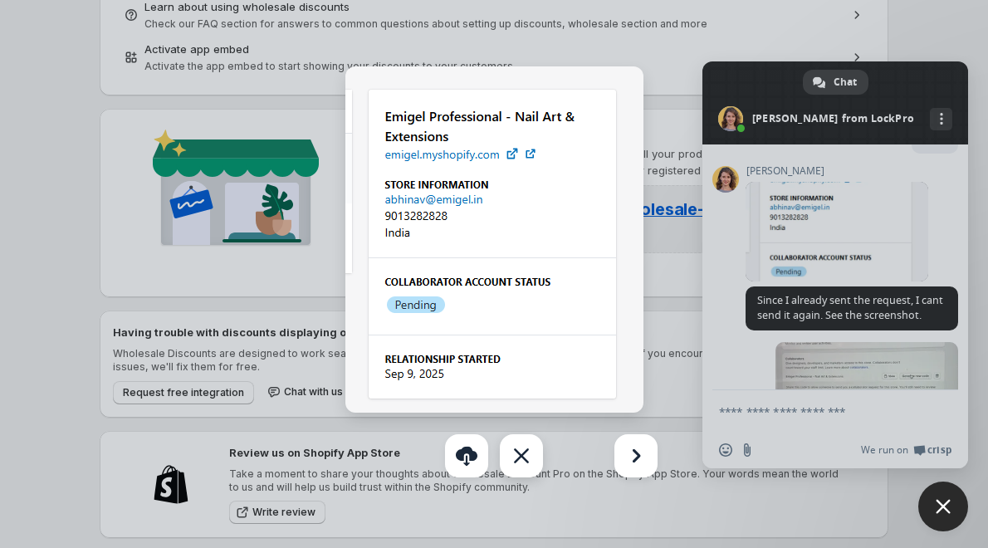
click at [522, 469] on div "Close" at bounding box center [521, 455] width 43 height 43
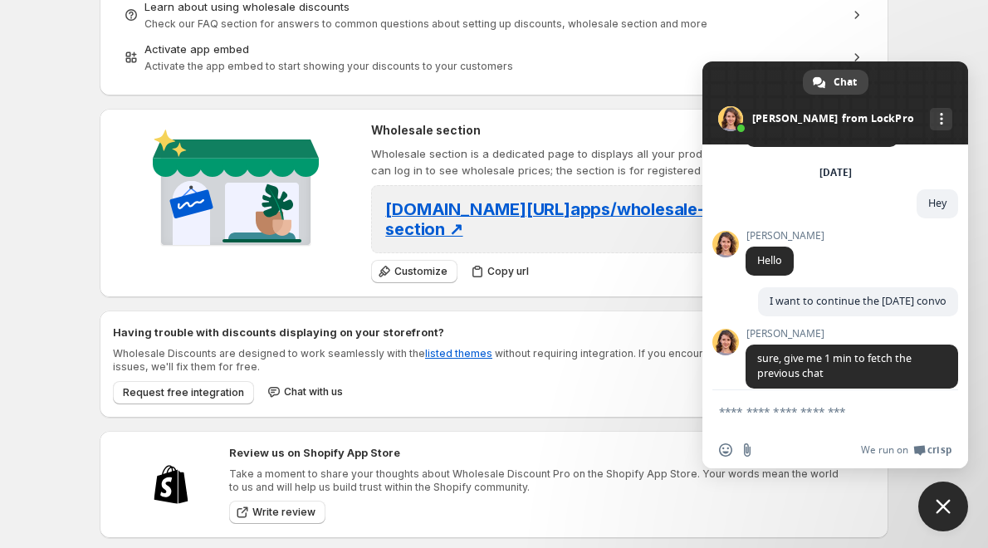
scroll to position [0, 0]
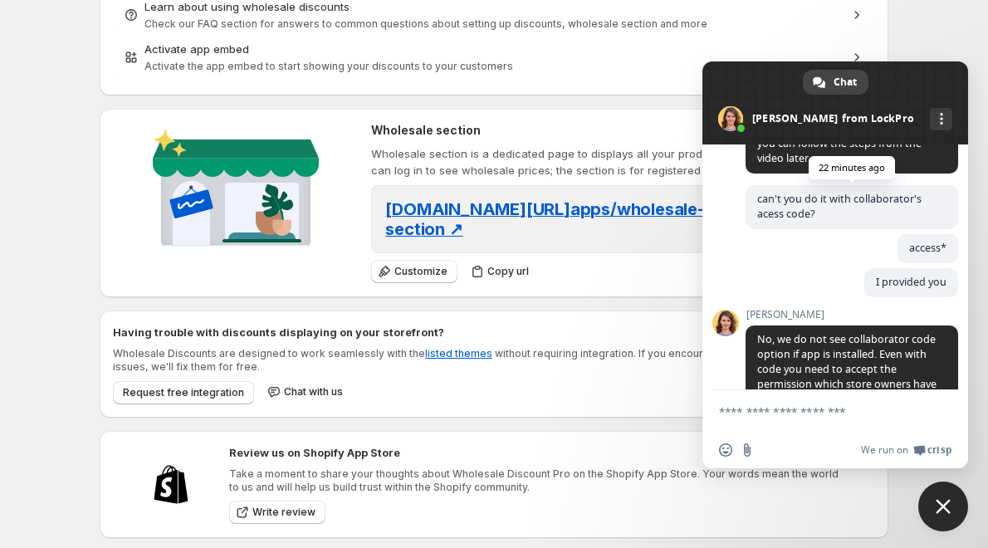
scroll to position [1883, 0]
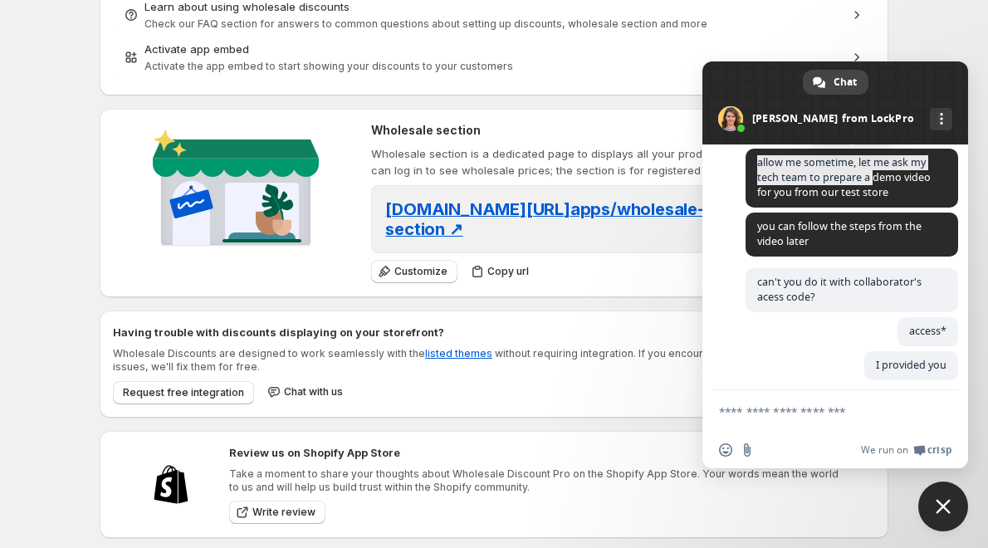
drag, startPoint x: 759, startPoint y: 213, endPoint x: 874, endPoint y: 220, distance: 114.8
click at [874, 199] on span "allow me sometime, let me ask my tech team to prepare a demo video for you from…" at bounding box center [844, 177] width 174 height 44
click at [790, 199] on span "allow me sometime, let me ask my tech team to prepare a demo video for you from…" at bounding box center [844, 177] width 174 height 44
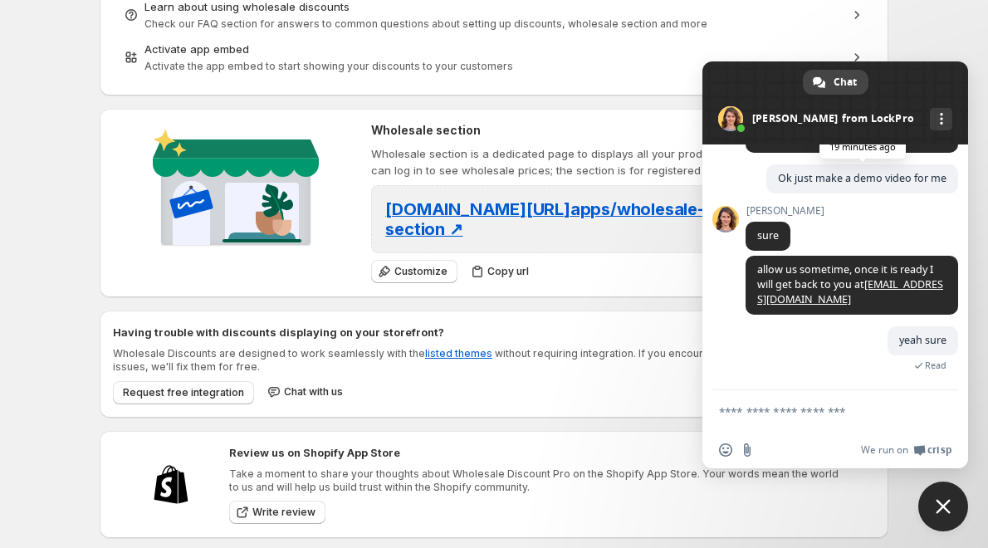
scroll to position [2298, 0]
drag, startPoint x: 848, startPoint y: 177, endPoint x: 876, endPoint y: 230, distance: 60.2
click at [876, 153] on span "you can also check this FAQ where we explain how to create % discount step by s…" at bounding box center [852, 123] width 213 height 59
copy span "[URL][DOMAIN_NAME]"
